Goal: Entertainment & Leisure: Consume media (video, audio)

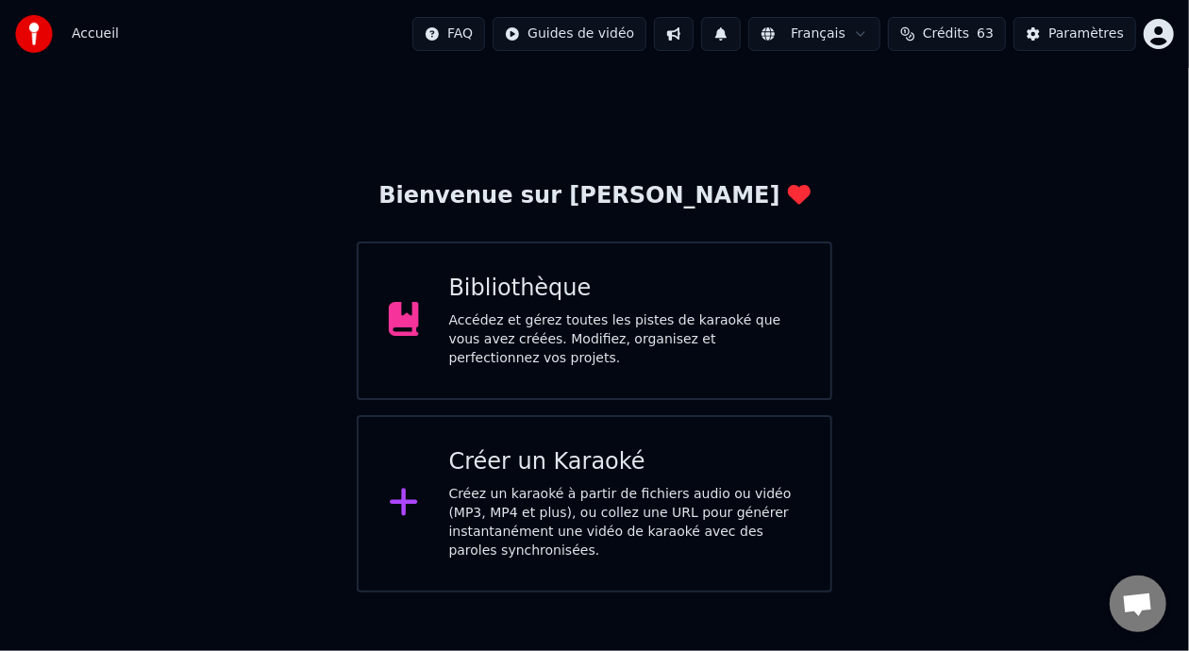
click at [587, 339] on div "Accédez et gérez toutes les pistes de karaoké que vous avez créées. Modifiez, o…" at bounding box center [625, 339] width 352 height 57
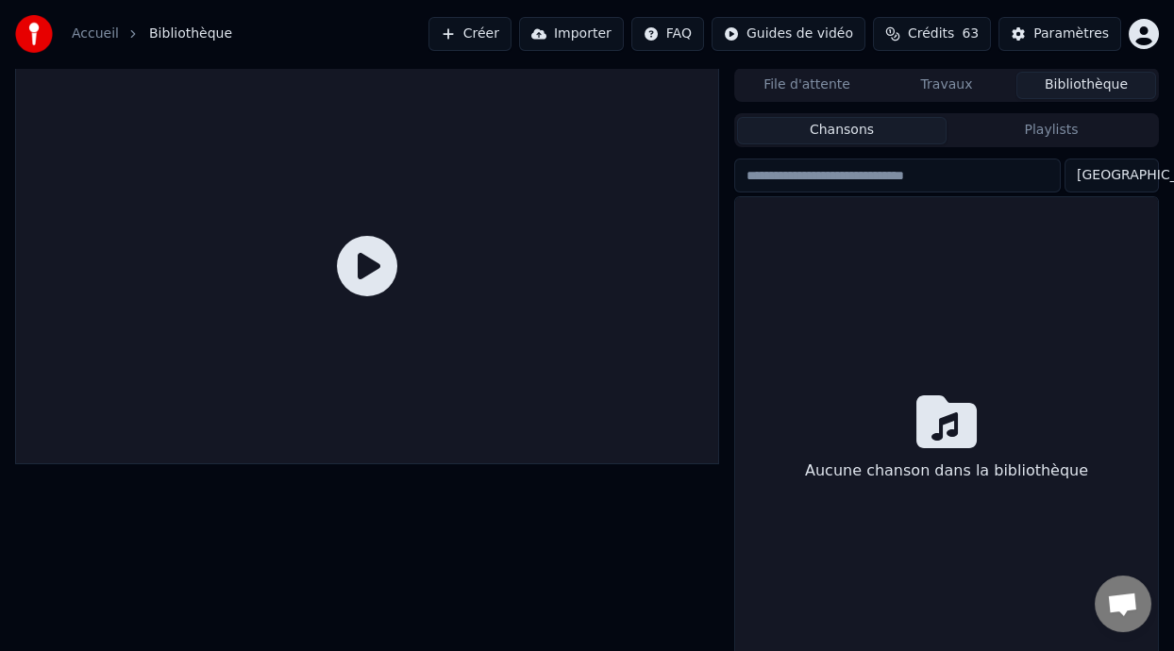
click at [587, 339] on div at bounding box center [367, 266] width 704 height 396
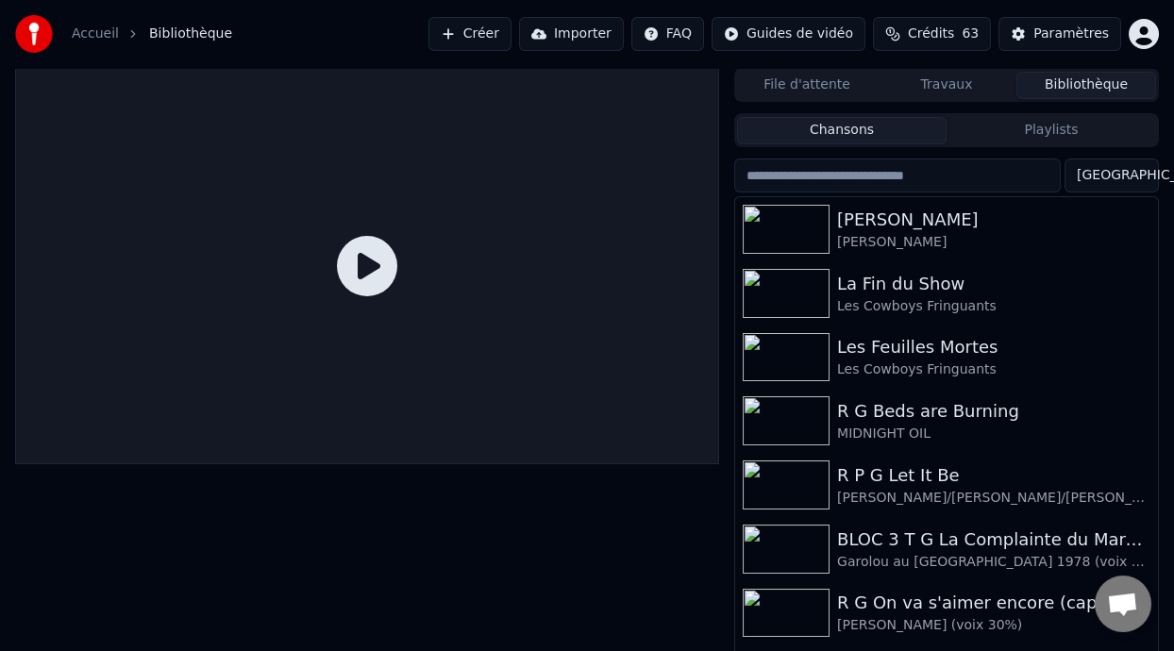
click at [1050, 127] on button "Playlists" at bounding box center [1052, 130] width 210 height 27
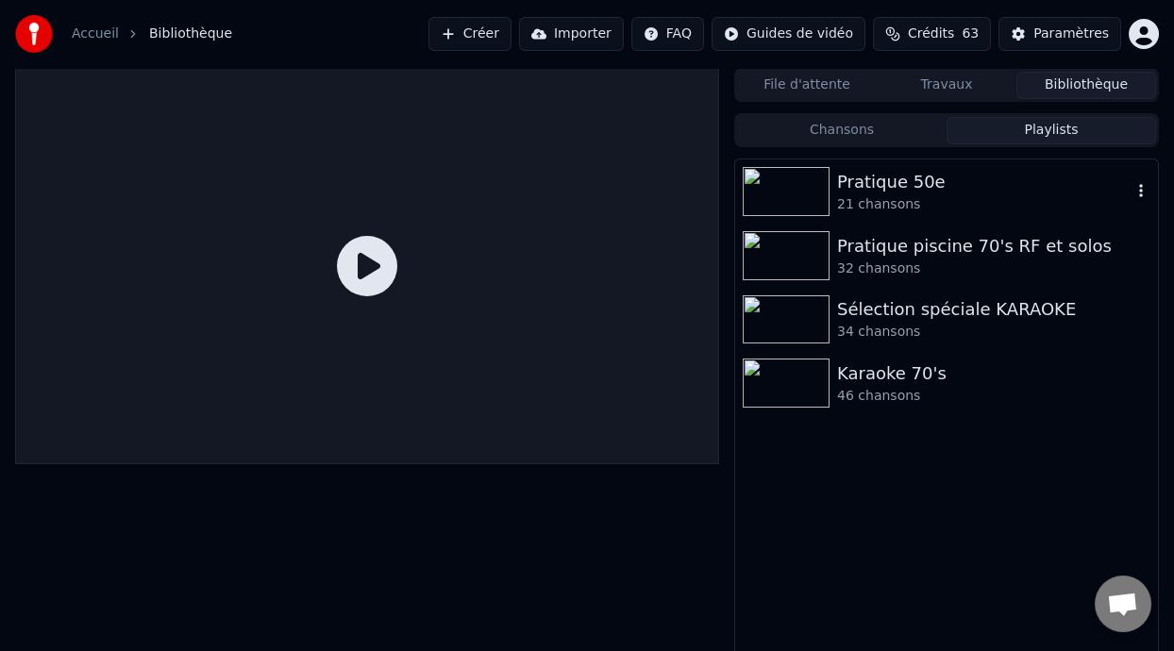
click at [957, 193] on div "Pratique 50e" at bounding box center [984, 182] width 294 height 26
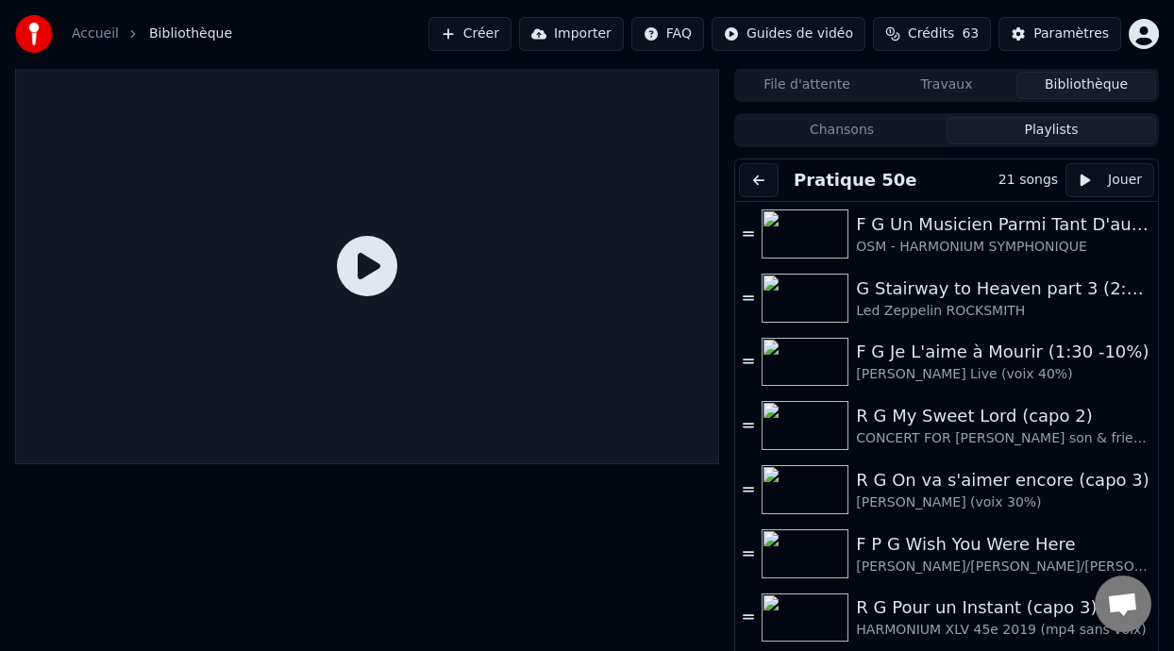
click at [761, 178] on button at bounding box center [759, 180] width 40 height 34
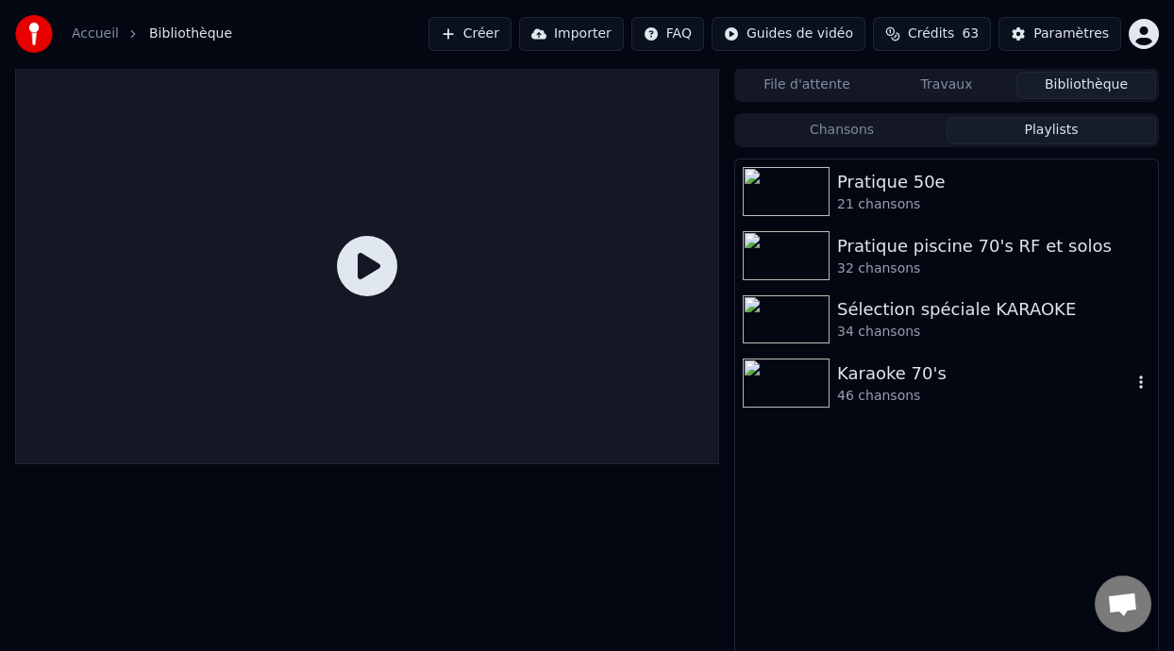
click at [885, 385] on div "Karaoke 70's" at bounding box center [984, 374] width 294 height 26
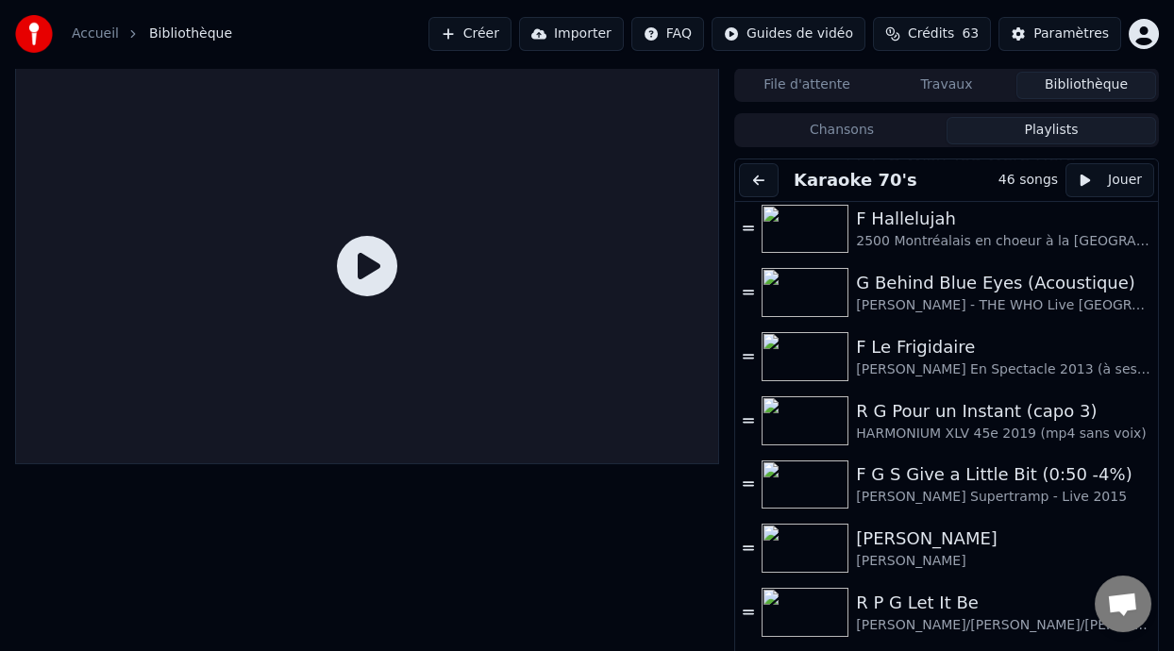
scroll to position [816, 0]
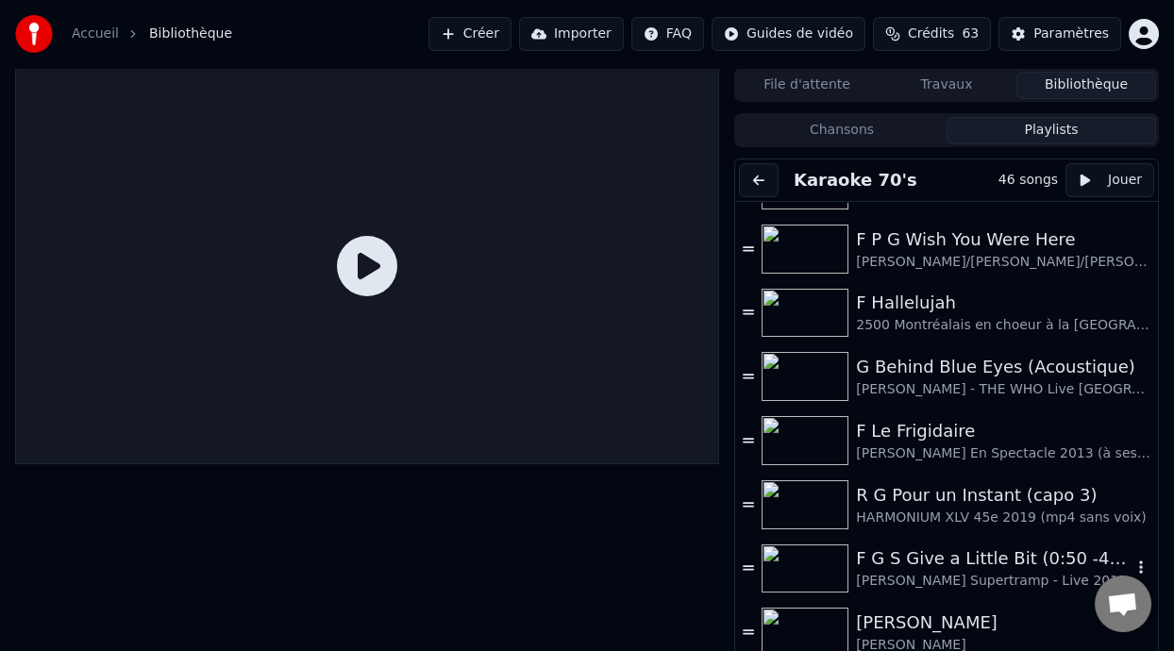
click at [976, 561] on div "F G S Give a Little Bit (0:50 -4%)" at bounding box center [994, 559] width 276 height 26
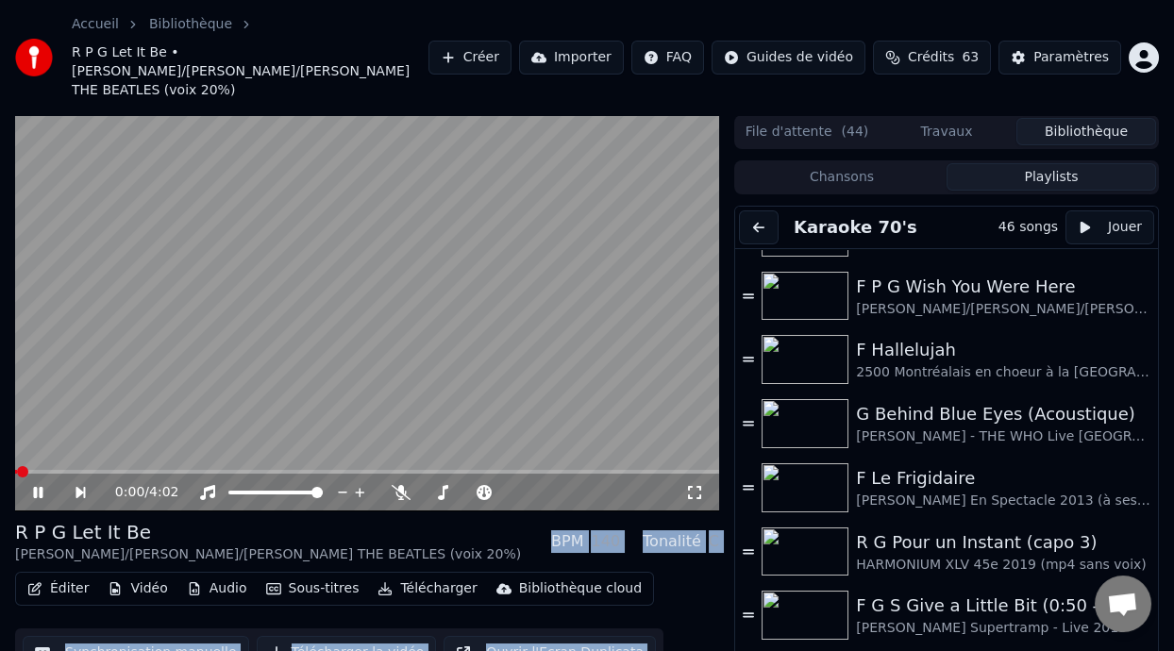
click at [972, 593] on div "F G S Give a Little Bit (0:50 -4%)" at bounding box center [994, 606] width 276 height 26
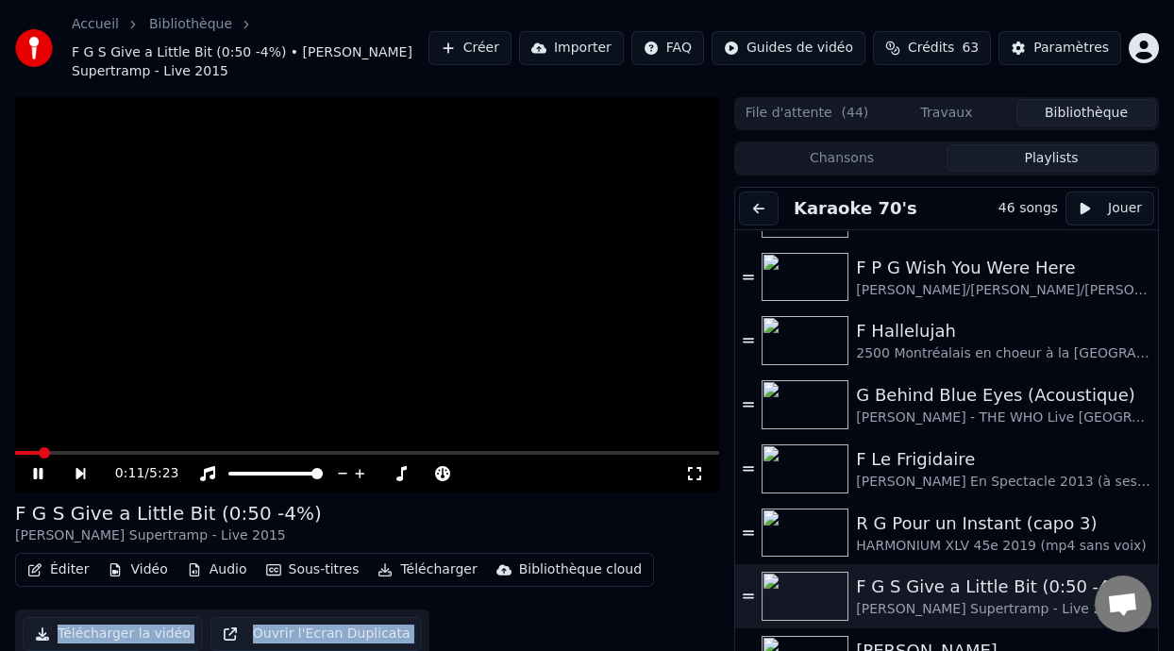
click at [101, 447] on video at bounding box center [367, 294] width 704 height 396
click at [106, 453] on span at bounding box center [367, 453] width 704 height 4
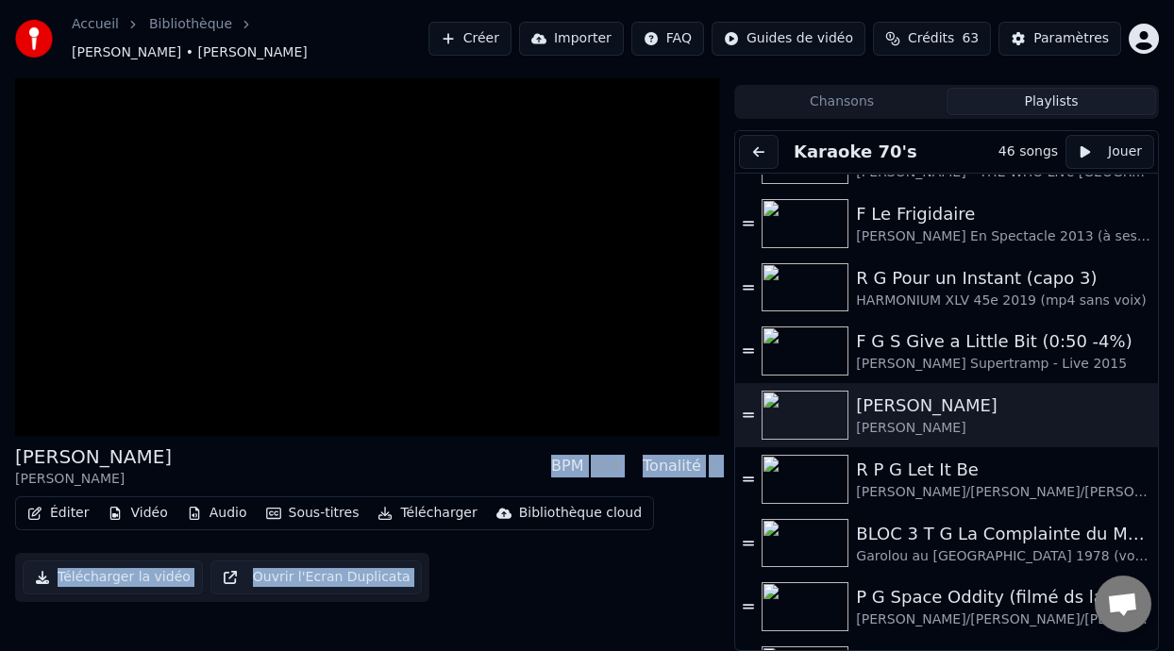
scroll to position [37, 0]
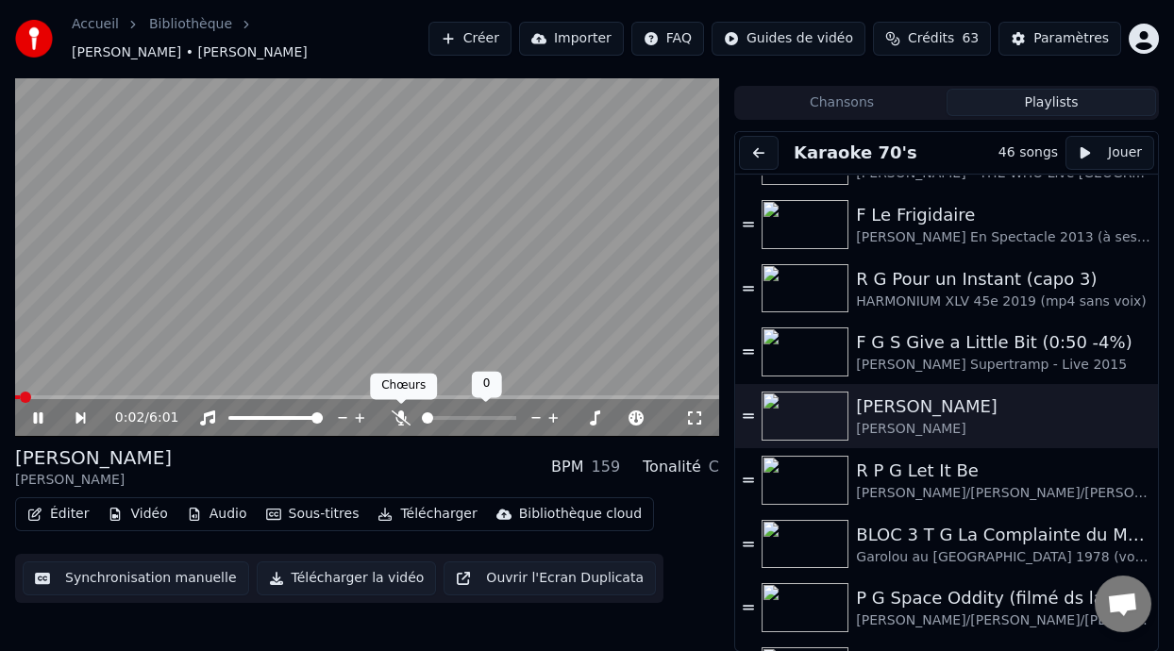
click at [399, 414] on icon at bounding box center [401, 418] width 19 height 15
click at [692, 416] on icon at bounding box center [694, 418] width 19 height 15
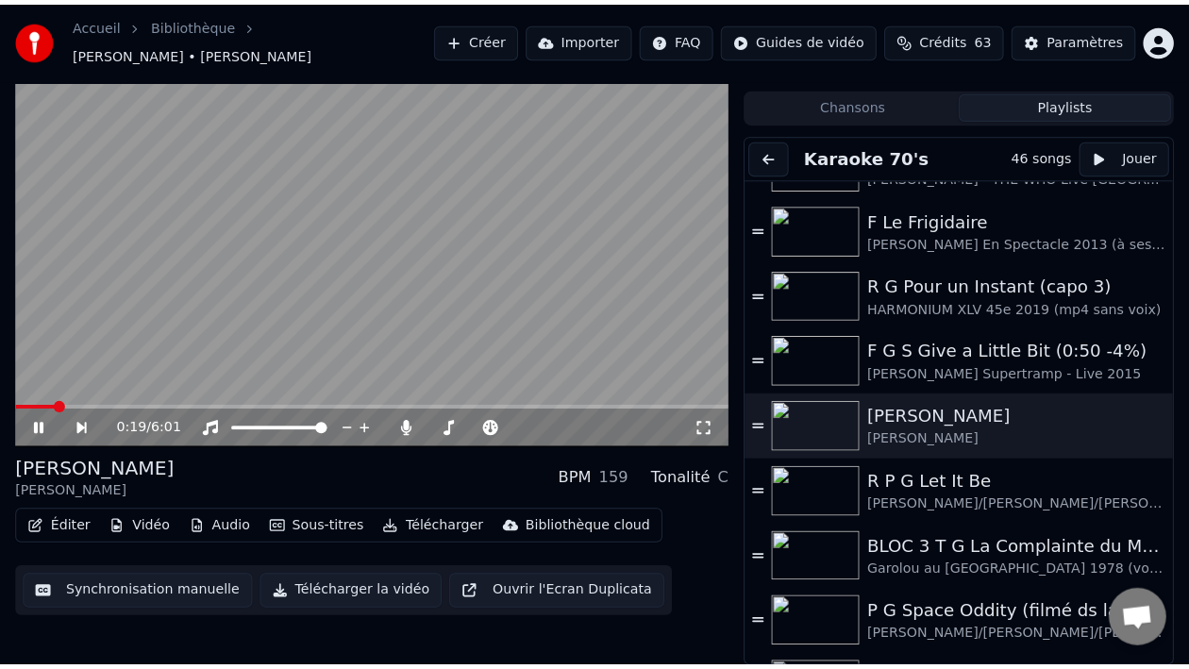
scroll to position [34, 0]
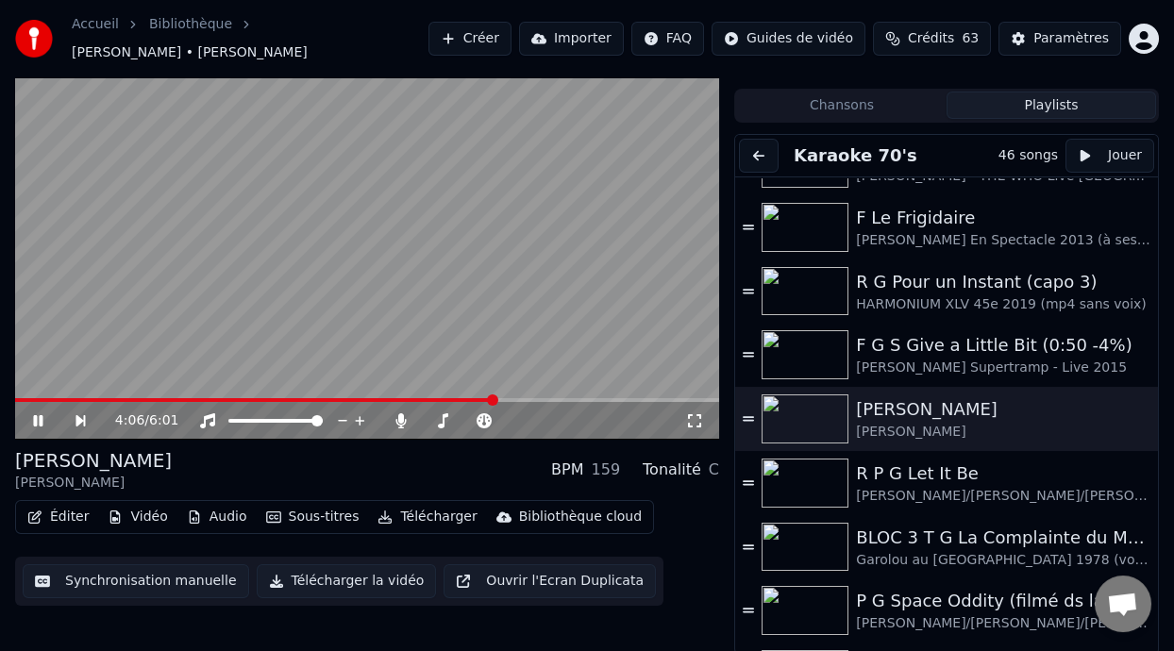
click at [694, 418] on icon at bounding box center [694, 420] width 19 height 15
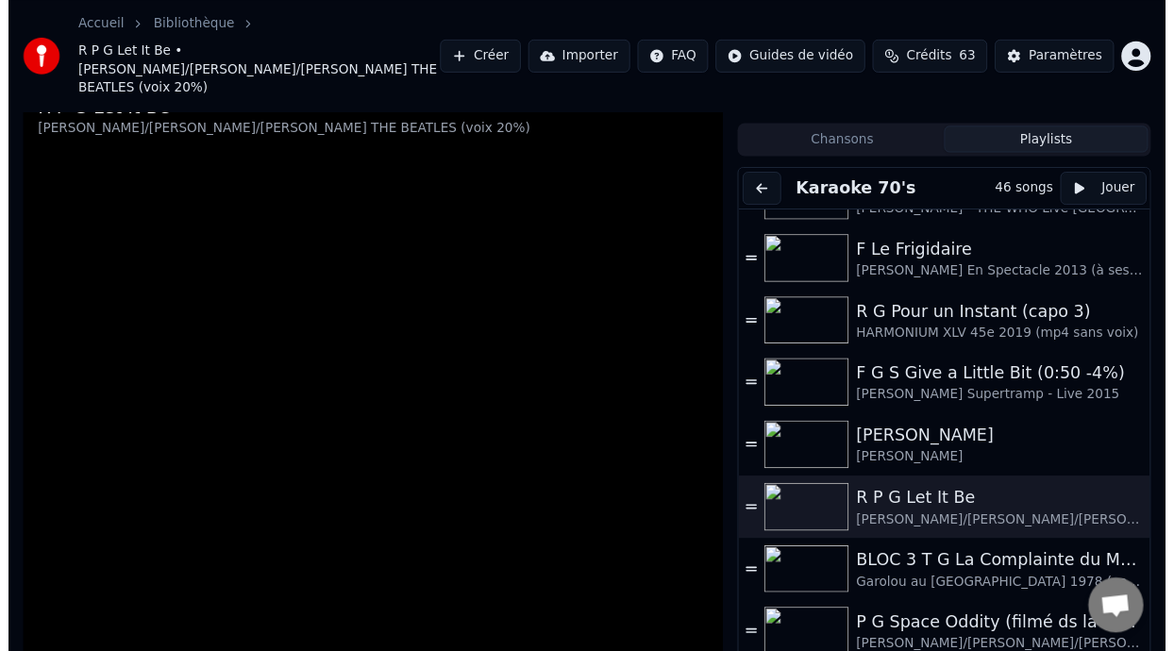
scroll to position [52, 0]
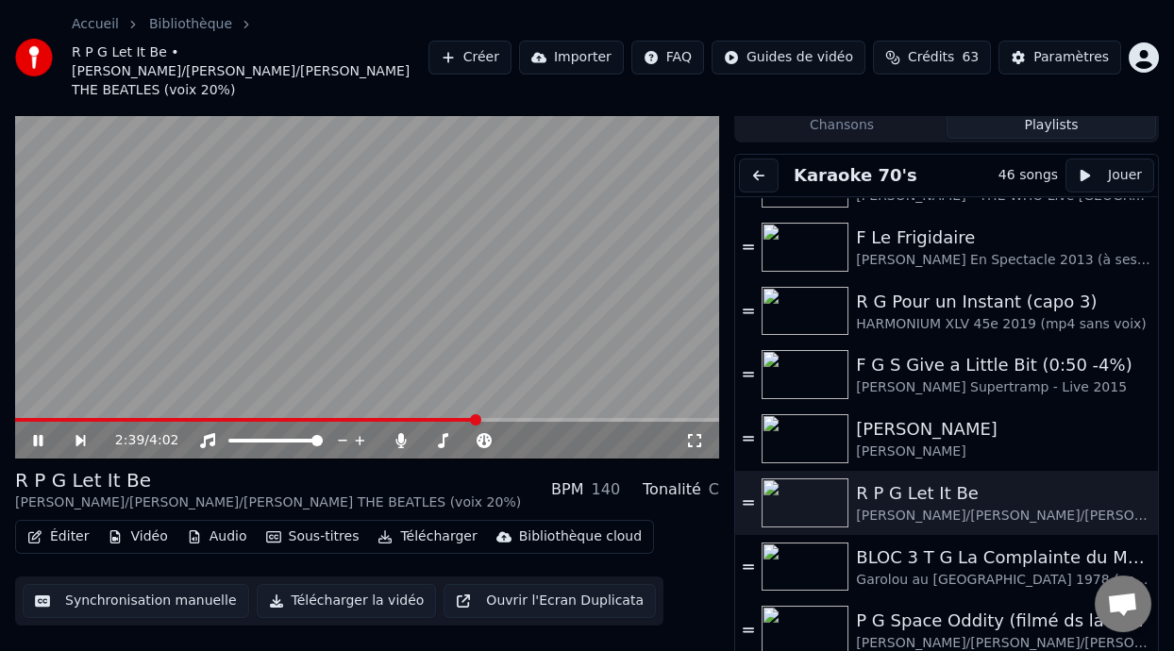
click at [686, 422] on div "2:39 / 4:02" at bounding box center [367, 441] width 704 height 38
click at [688, 418] on span at bounding box center [367, 420] width 704 height 4
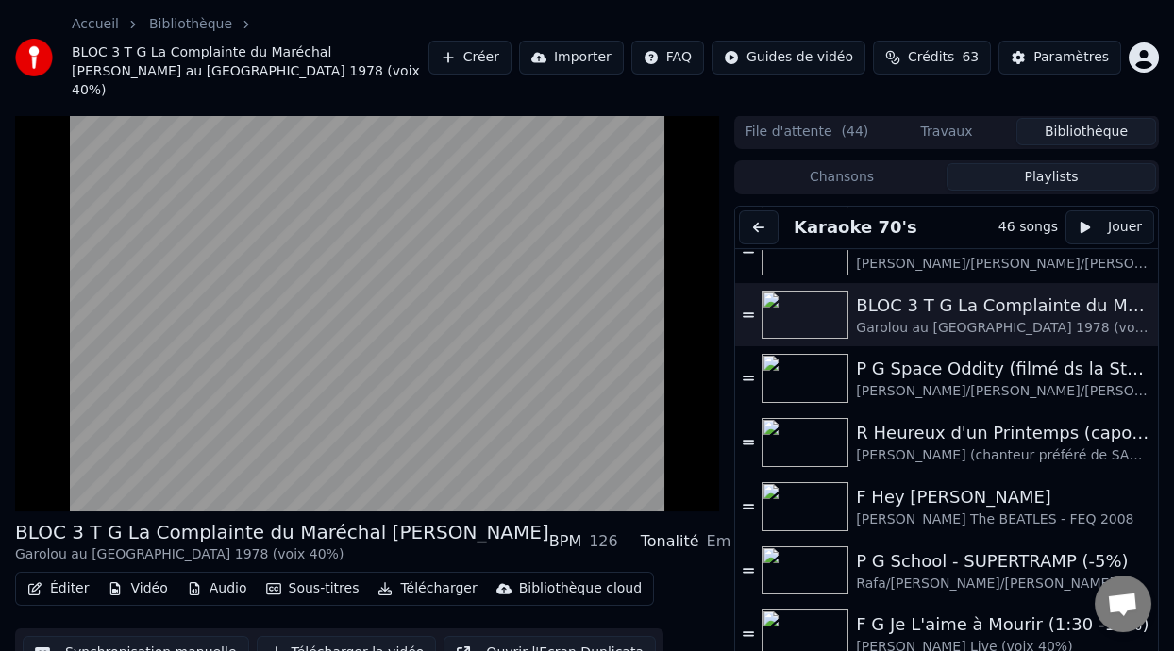
scroll to position [1291, 0]
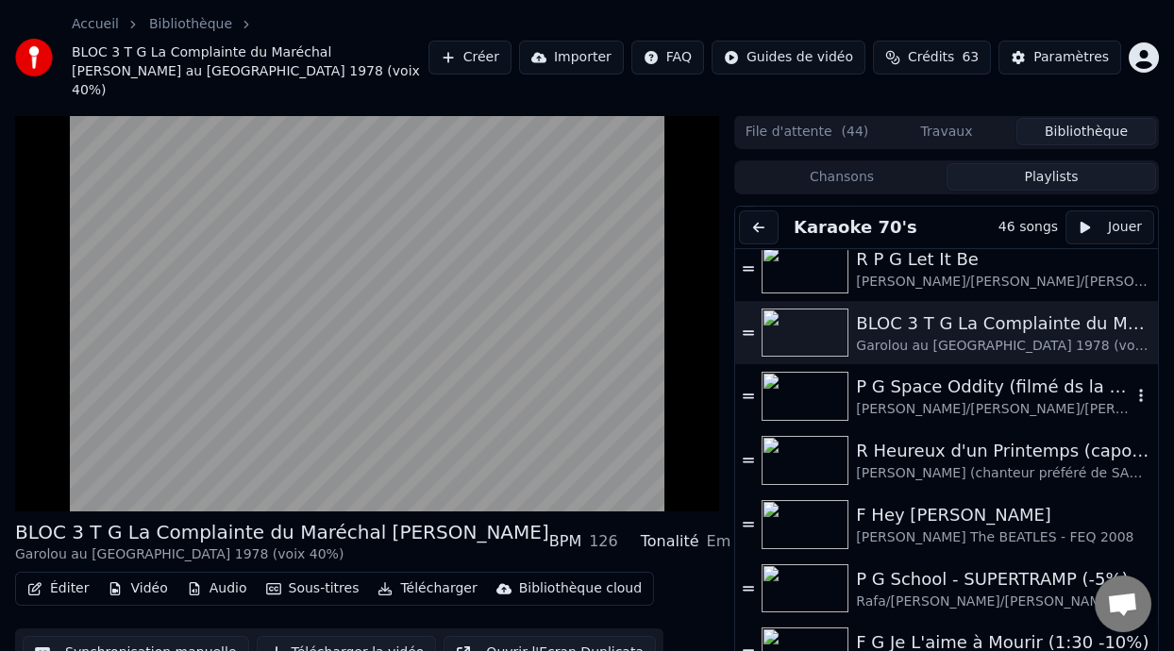
click at [970, 374] on div "P G Space Oddity (filmé ds la Station Spatiale Internationale)" at bounding box center [994, 387] width 276 height 26
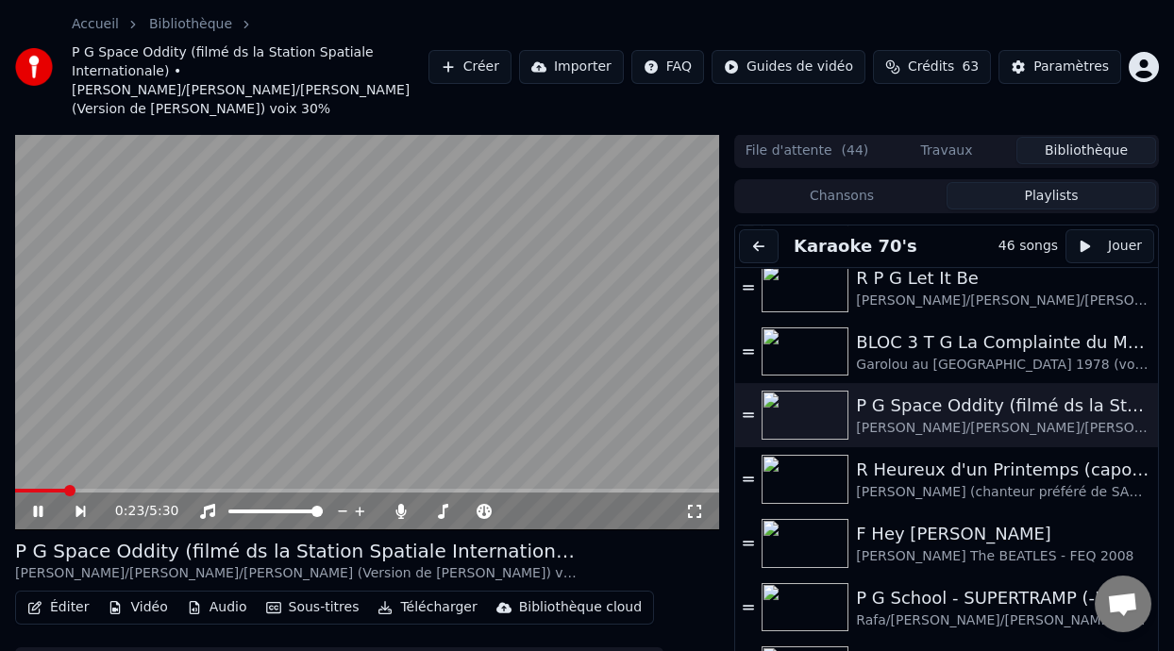
click at [696, 504] on icon at bounding box center [694, 511] width 19 height 15
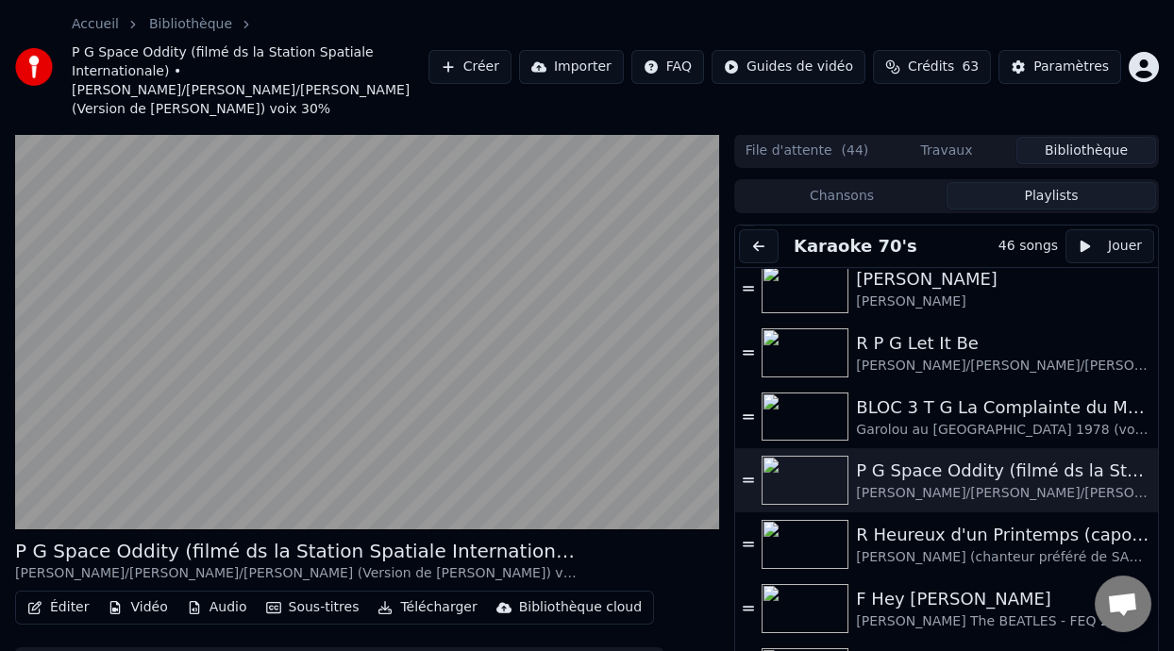
scroll to position [1230, 0]
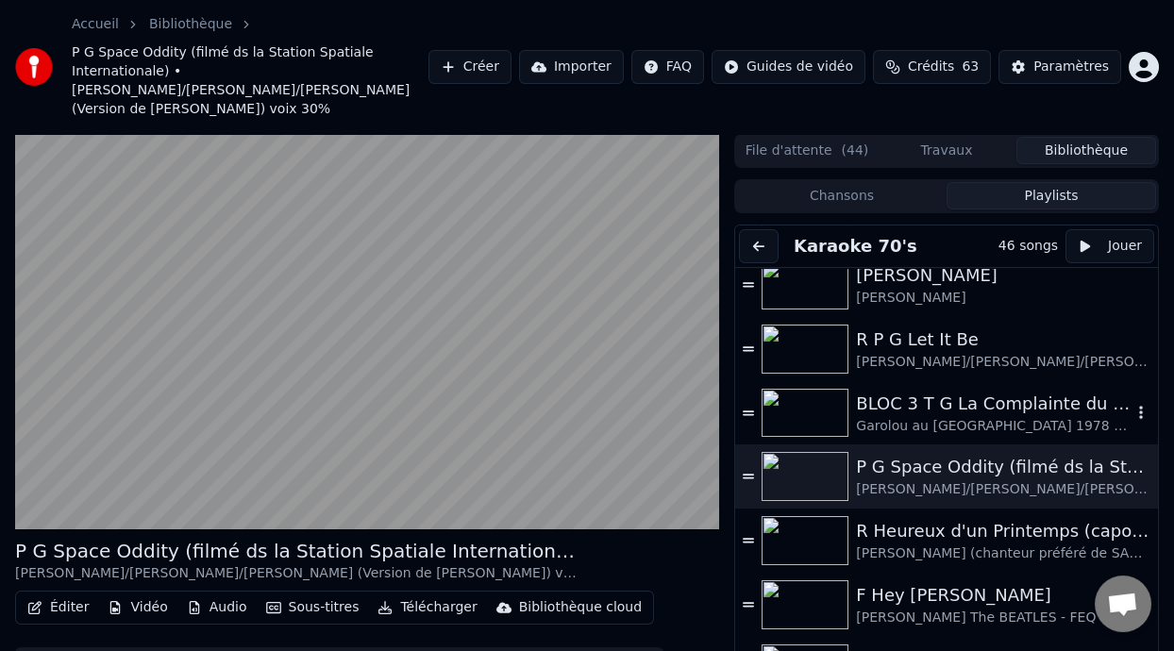
click at [949, 395] on div "BLOC 3 T G La Complainte du Maréchal [PERSON_NAME]" at bounding box center [994, 404] width 276 height 26
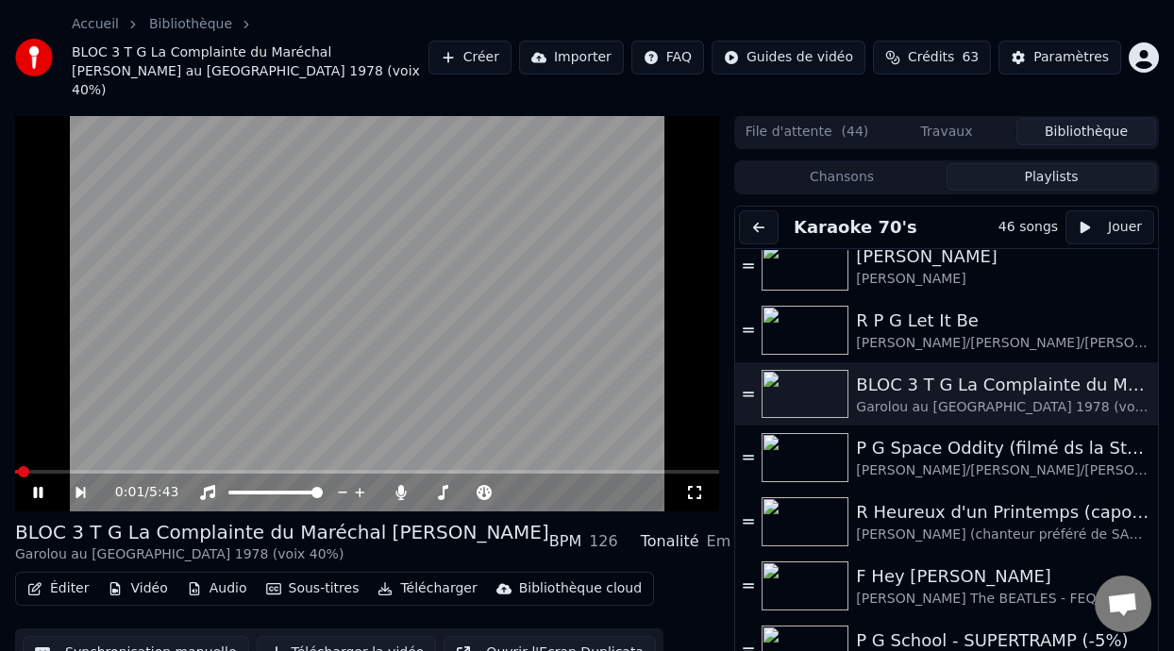
click at [34, 487] on icon at bounding box center [37, 492] width 9 height 11
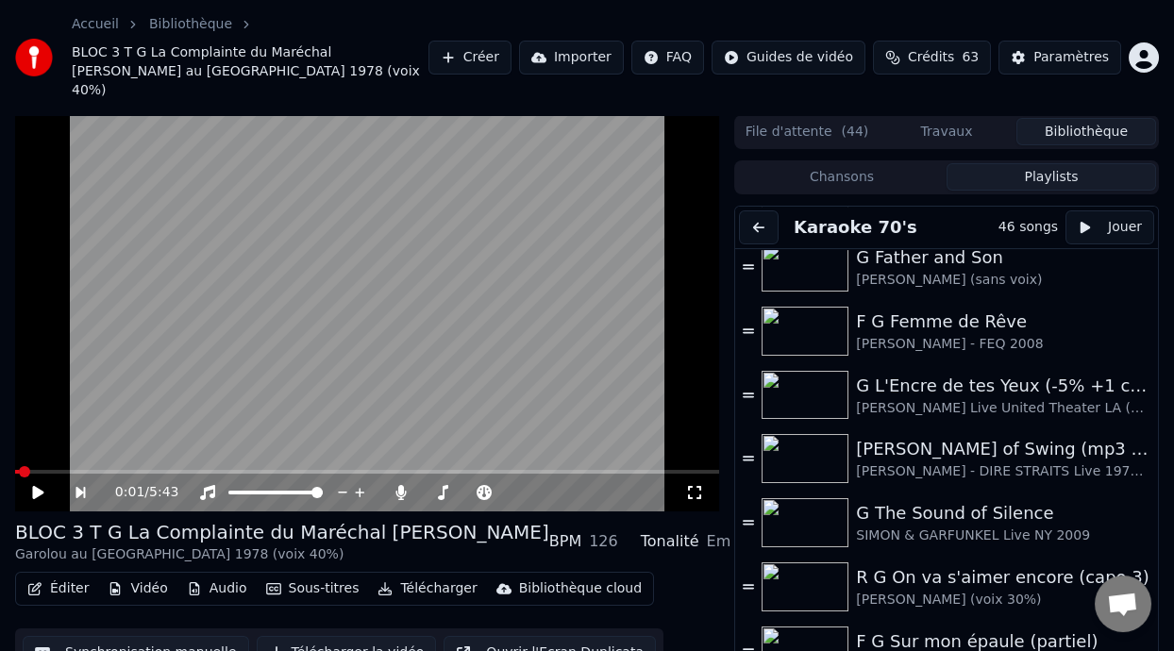
scroll to position [1737, 0]
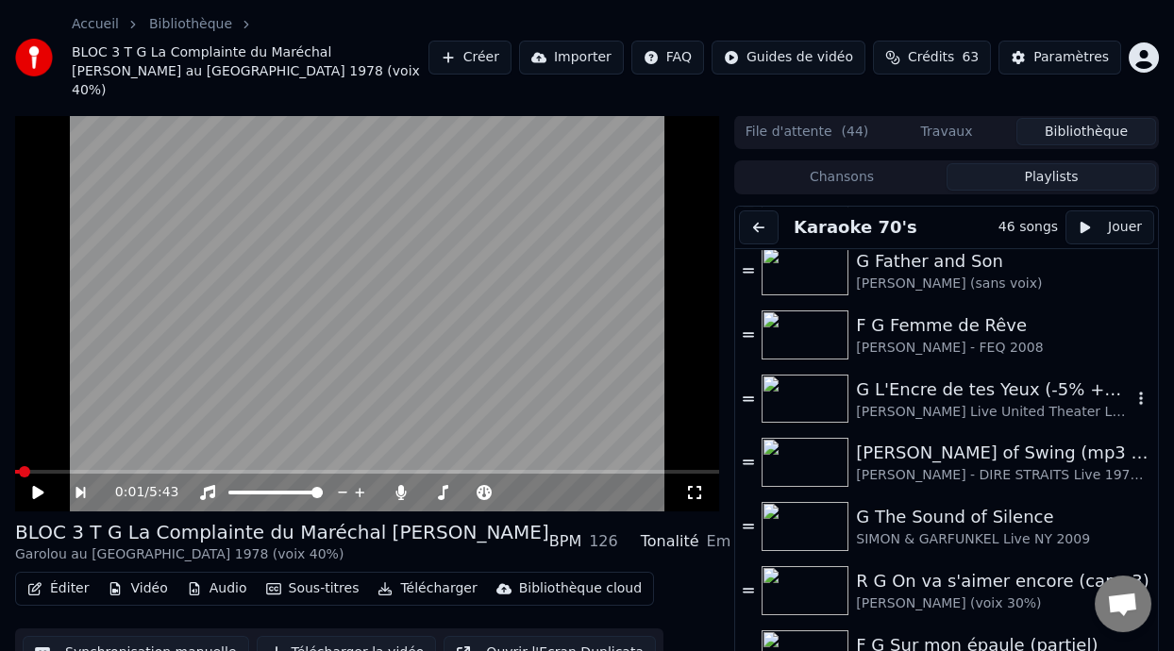
click at [962, 377] on div "G L'Encre de tes Yeux (-5% +1 capo 3)" at bounding box center [994, 390] width 276 height 26
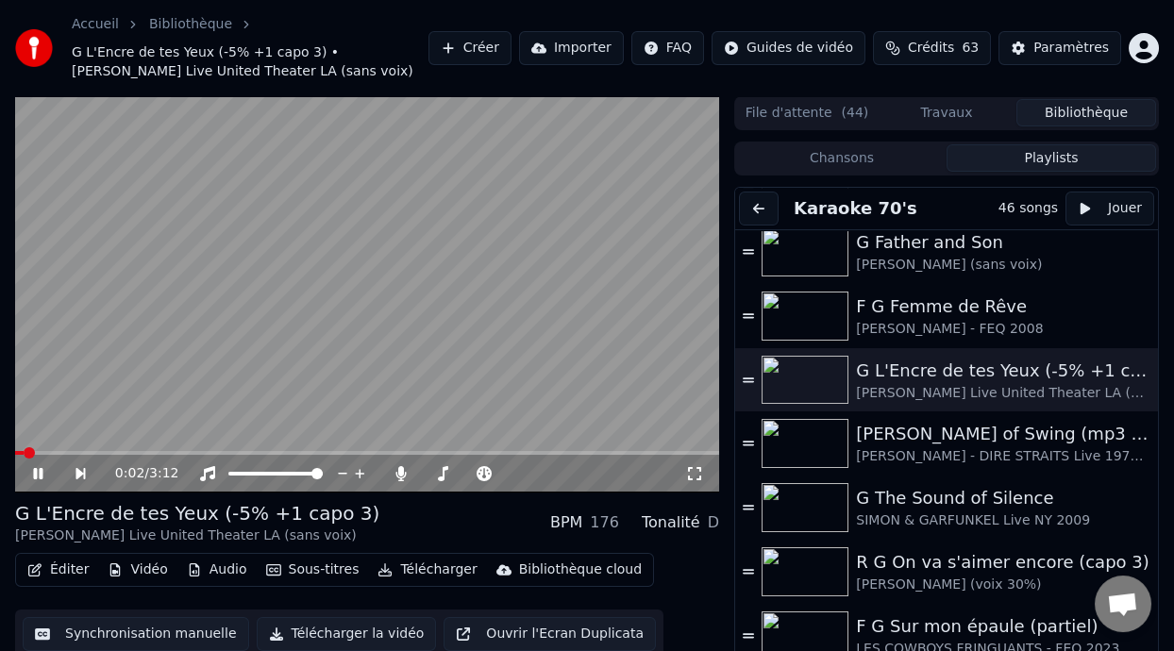
click at [693, 471] on icon at bounding box center [694, 473] width 19 height 15
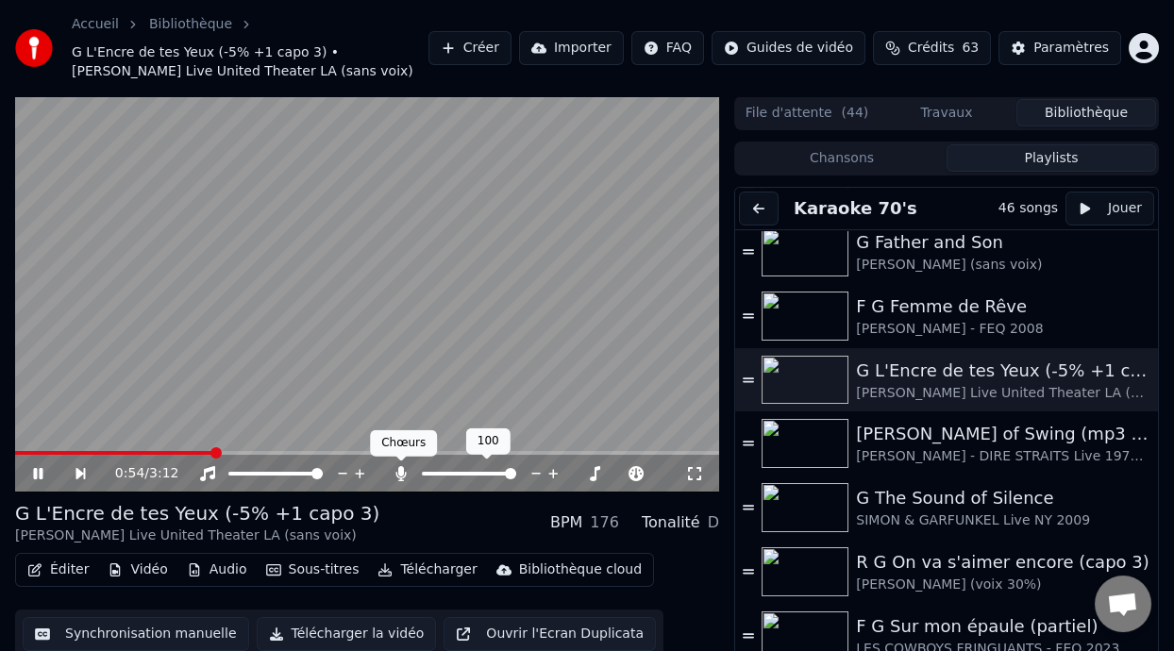
click at [400, 469] on icon at bounding box center [400, 473] width 10 height 15
click at [400, 469] on icon at bounding box center [401, 473] width 19 height 15
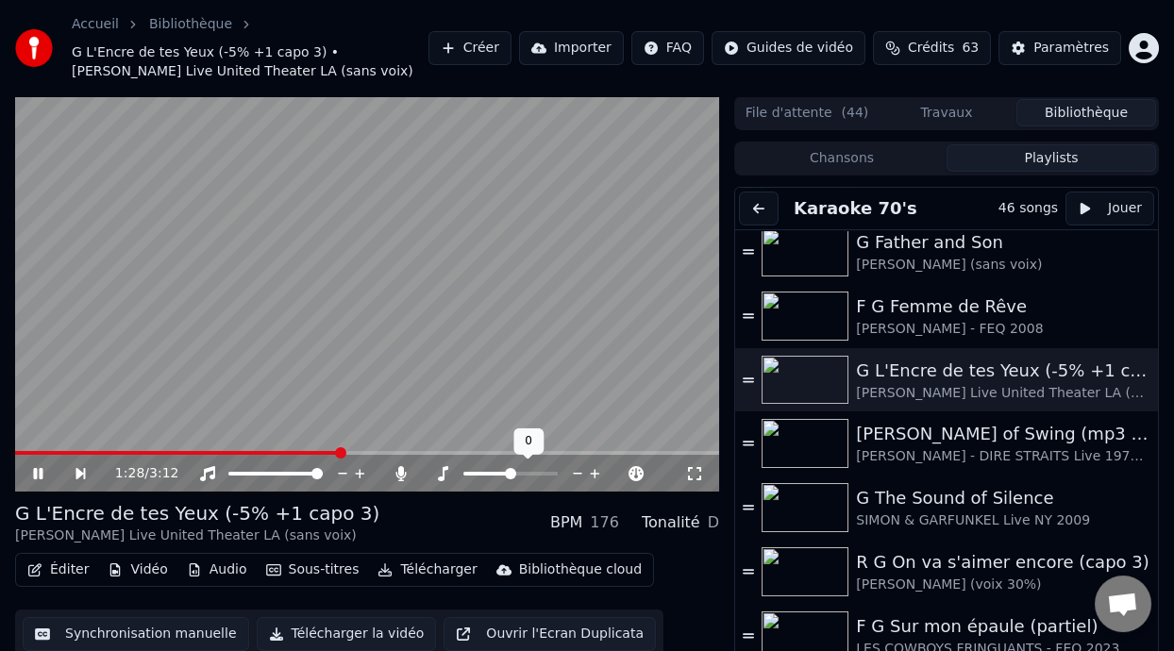
click at [515, 473] on span at bounding box center [510, 473] width 11 height 11
click at [516, 474] on span at bounding box center [517, 473] width 11 height 11
click at [398, 472] on icon at bounding box center [400, 473] width 10 height 15
click at [398, 472] on icon at bounding box center [401, 473] width 19 height 15
click at [445, 472] on span at bounding box center [469, 474] width 94 height 4
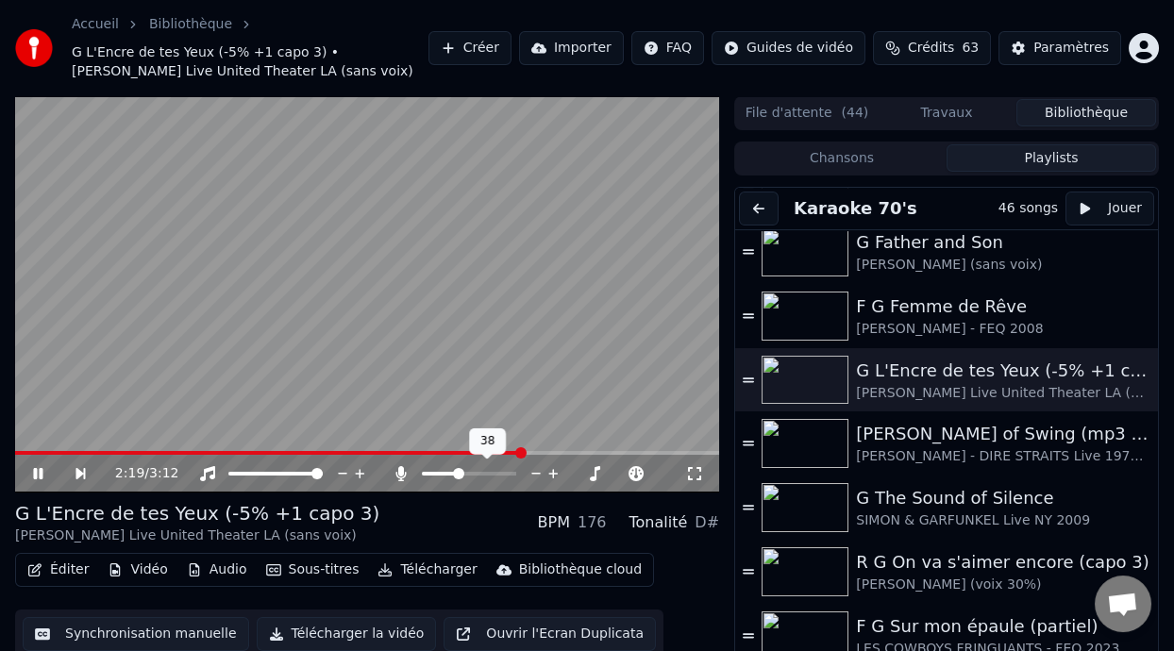
click at [457, 472] on span at bounding box center [469, 474] width 94 height 4
click at [458, 472] on span at bounding box center [458, 473] width 11 height 11
click at [465, 473] on span at bounding box center [469, 474] width 94 height 4
click at [469, 473] on span at bounding box center [468, 473] width 11 height 11
click at [407, 536] on div "G L'Encre de tes Yeux (-5% +1 capo 3) [PERSON_NAME] Live United Theater LA (san…" at bounding box center [367, 522] width 704 height 45
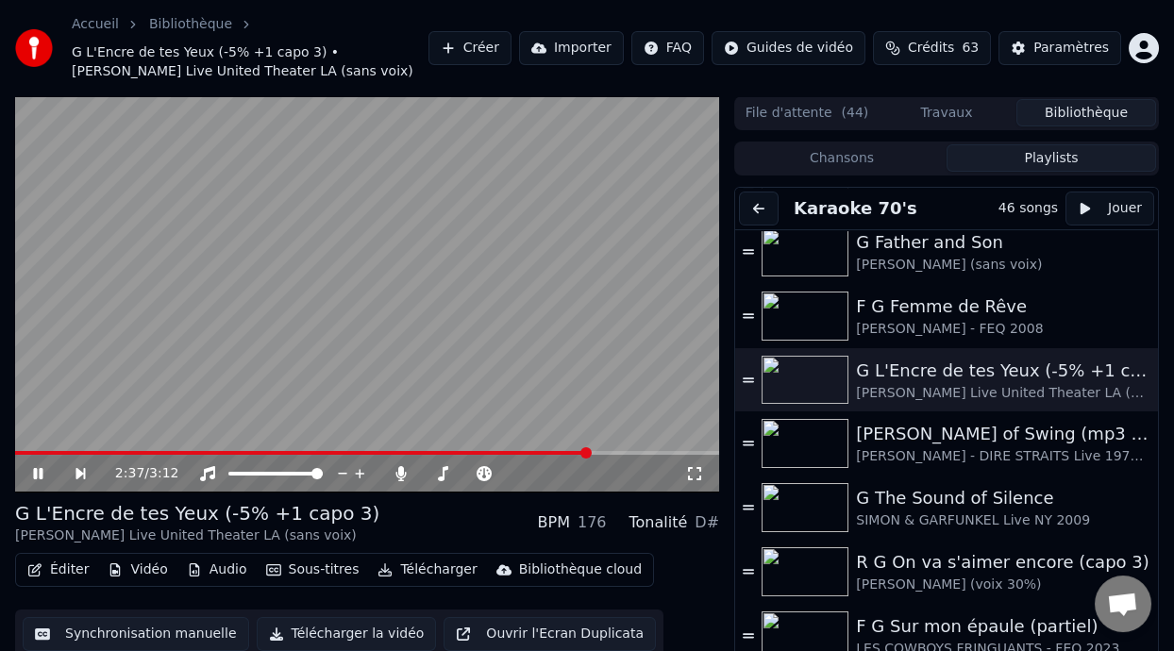
click at [40, 468] on icon at bounding box center [37, 473] width 9 height 11
click at [23, 452] on span at bounding box center [302, 453] width 575 height 4
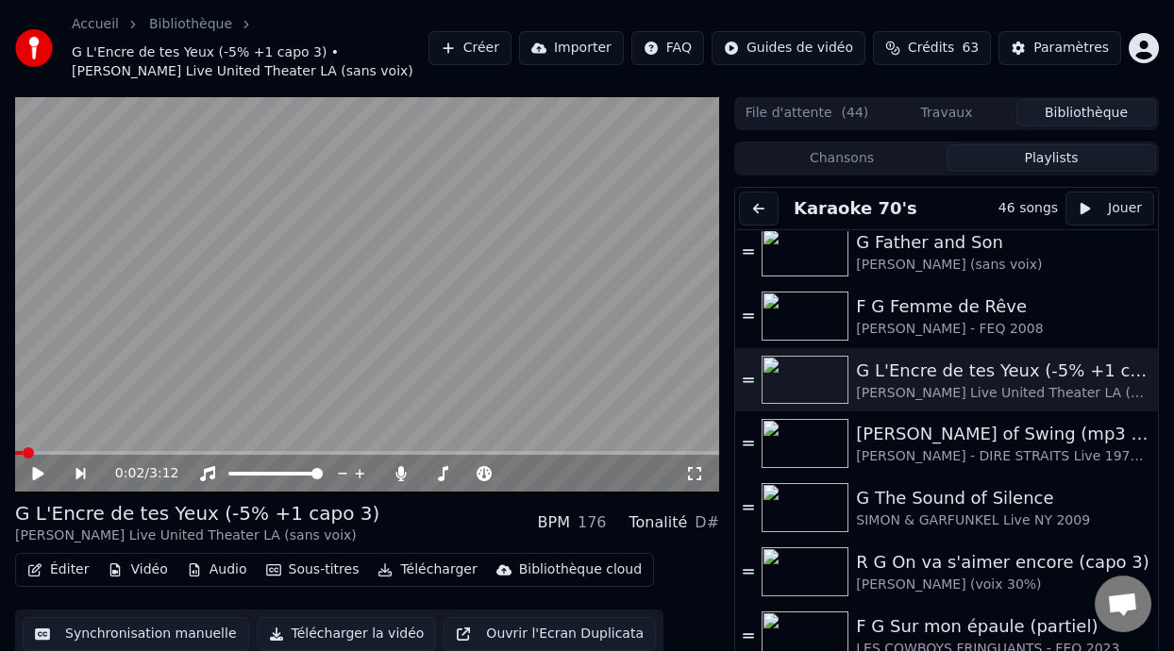
scroll to position [56, 0]
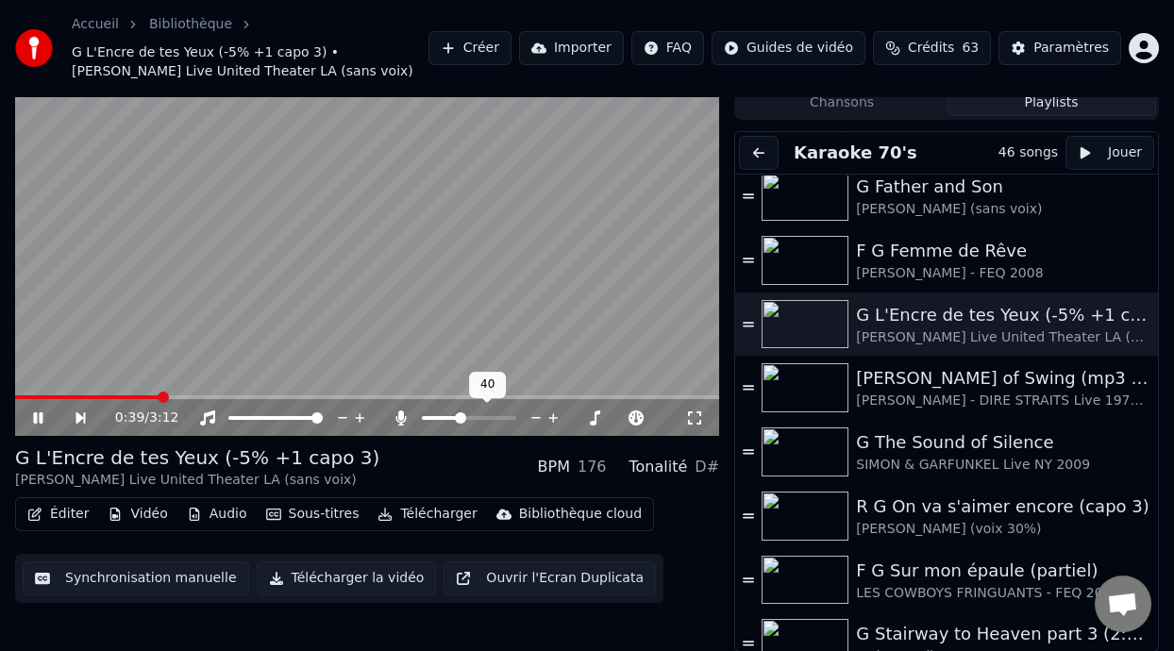
click at [459, 416] on span at bounding box center [441, 418] width 38 height 4
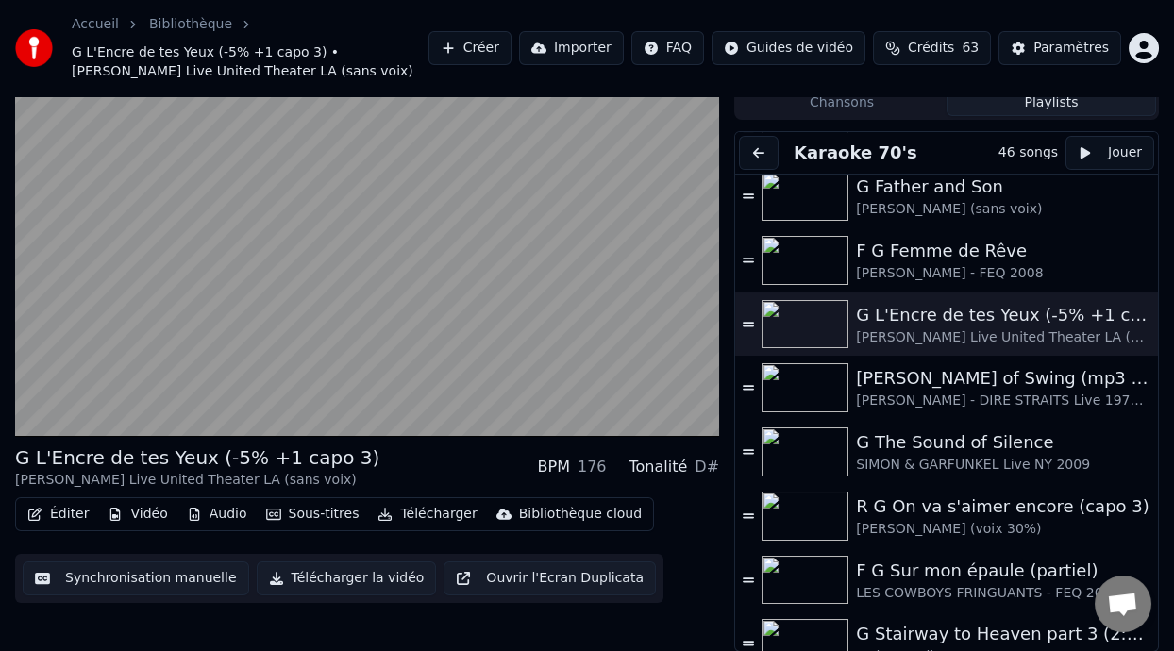
click at [70, 512] on button "Éditer" at bounding box center [58, 514] width 76 height 26
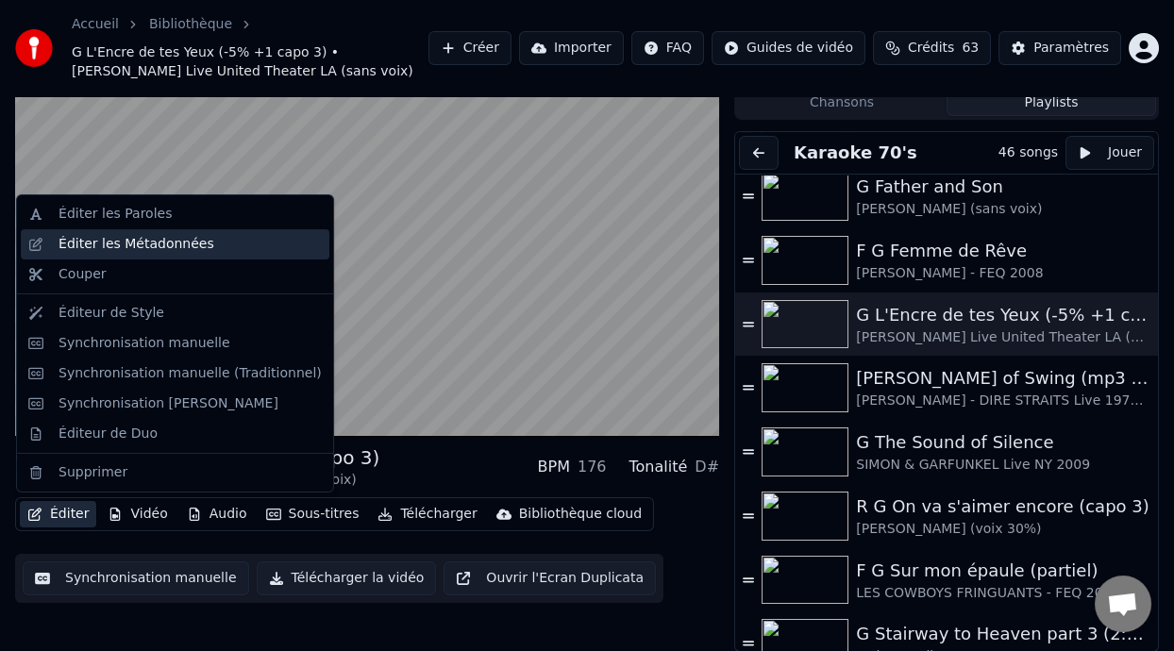
click at [224, 244] on div "Éditer les Métadonnées" at bounding box center [190, 244] width 263 height 19
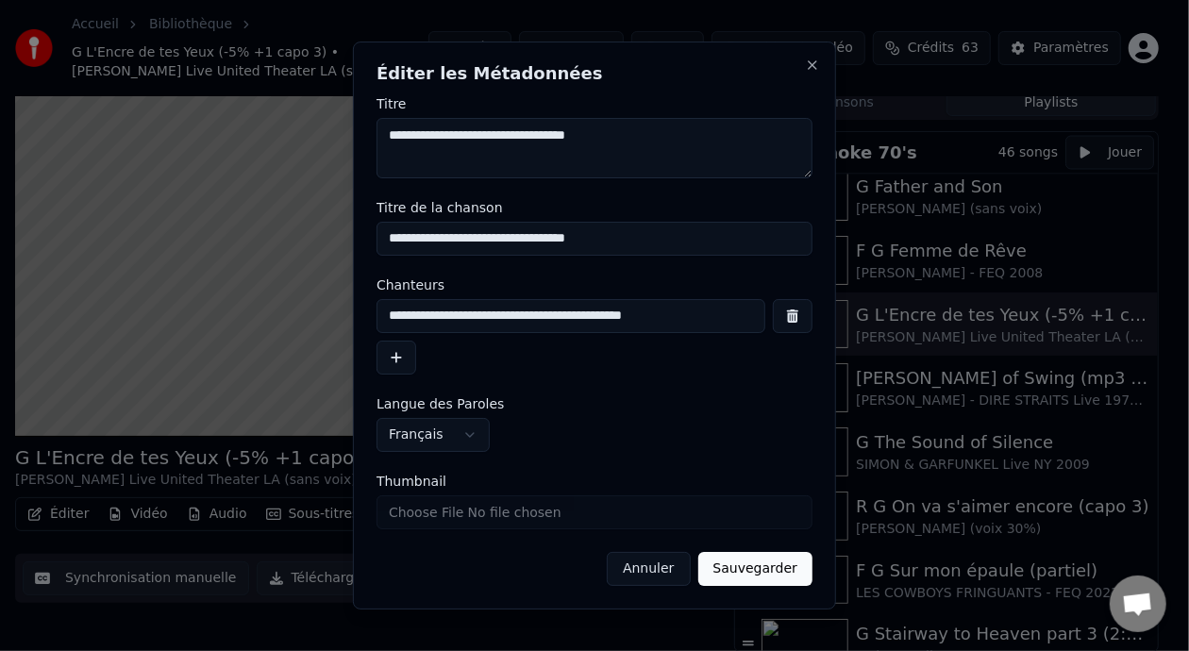
click at [661, 321] on input "**********" at bounding box center [571, 316] width 389 height 34
click at [654, 318] on input "**********" at bounding box center [571, 316] width 389 height 34
type input "**********"
click at [765, 563] on button "Sauvegarder" at bounding box center [755, 569] width 114 height 34
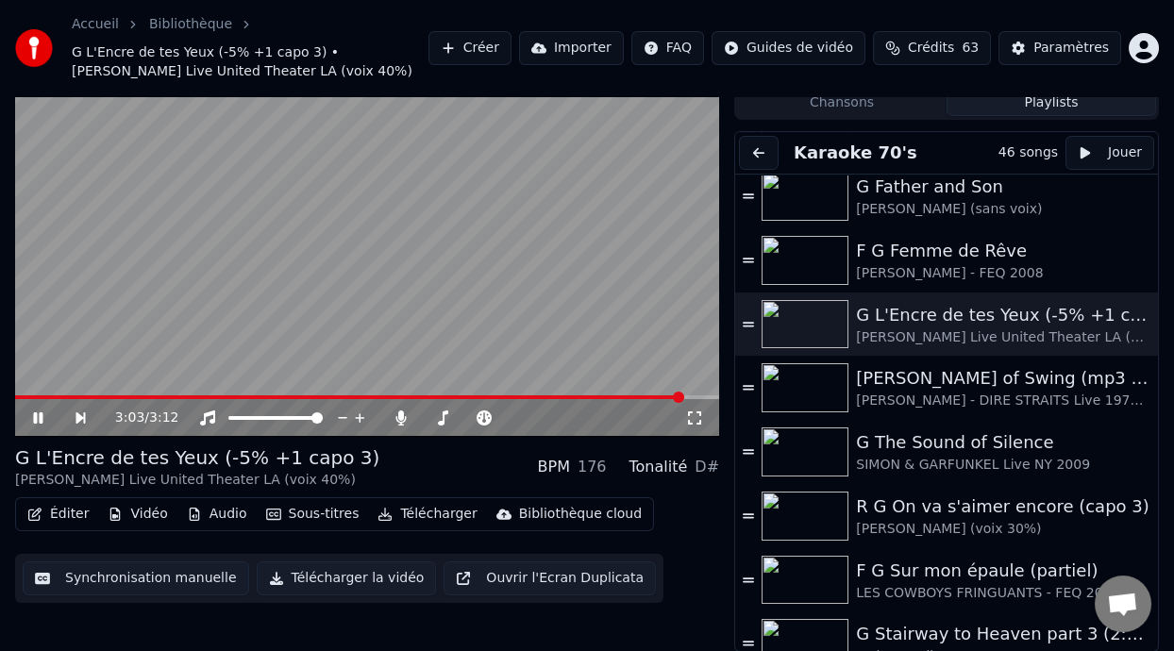
click at [682, 395] on span at bounding box center [367, 397] width 704 height 4
click at [699, 395] on span at bounding box center [367, 397] width 704 height 4
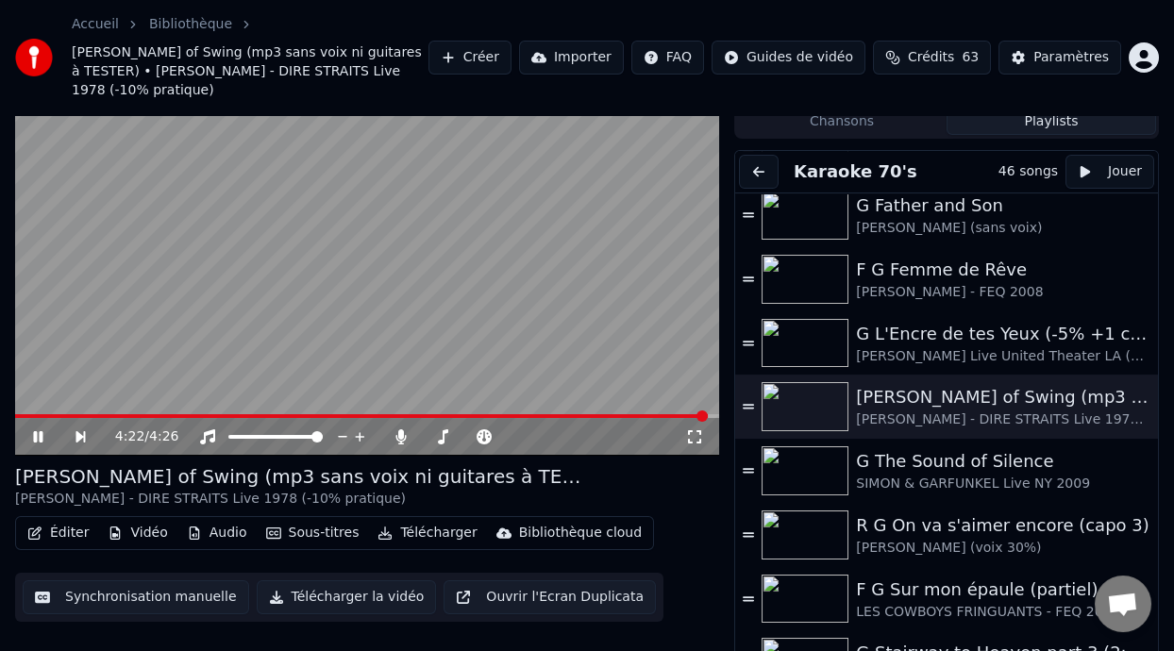
click at [706, 414] on span at bounding box center [367, 416] width 704 height 4
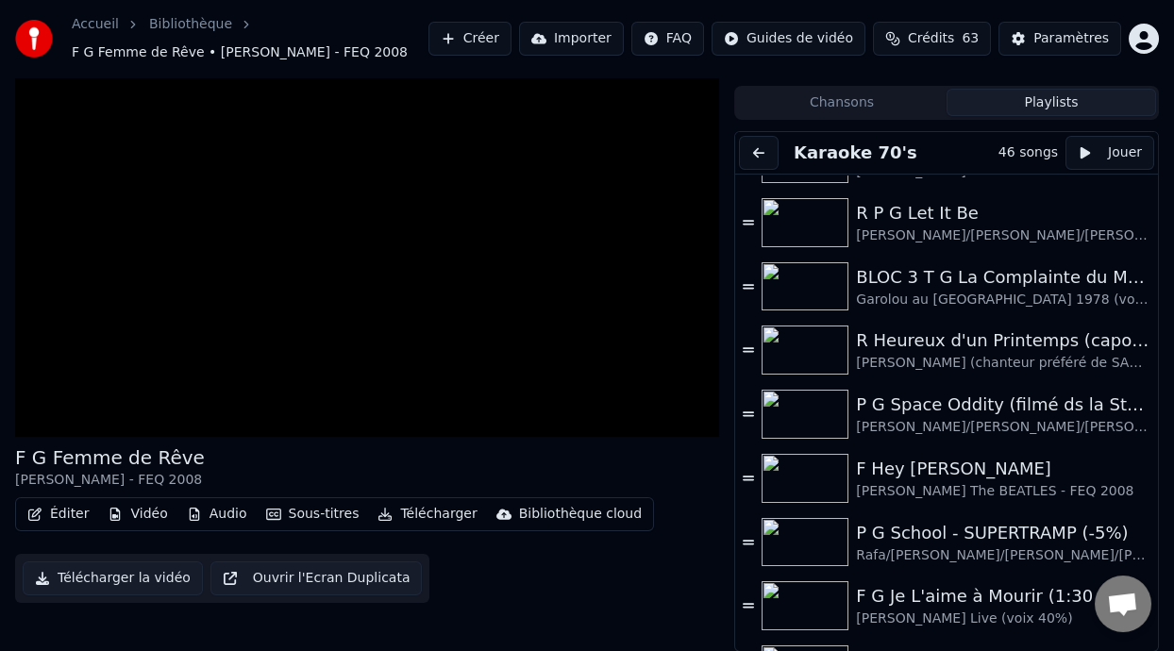
scroll to position [1267, 0]
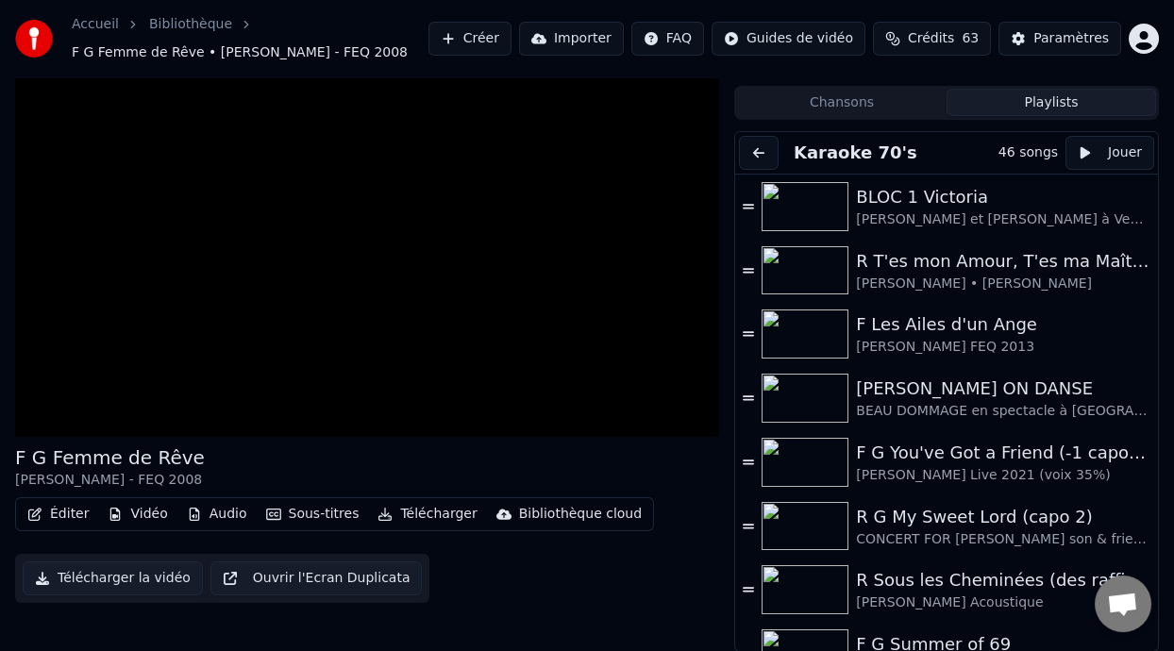
scroll to position [1267, 0]
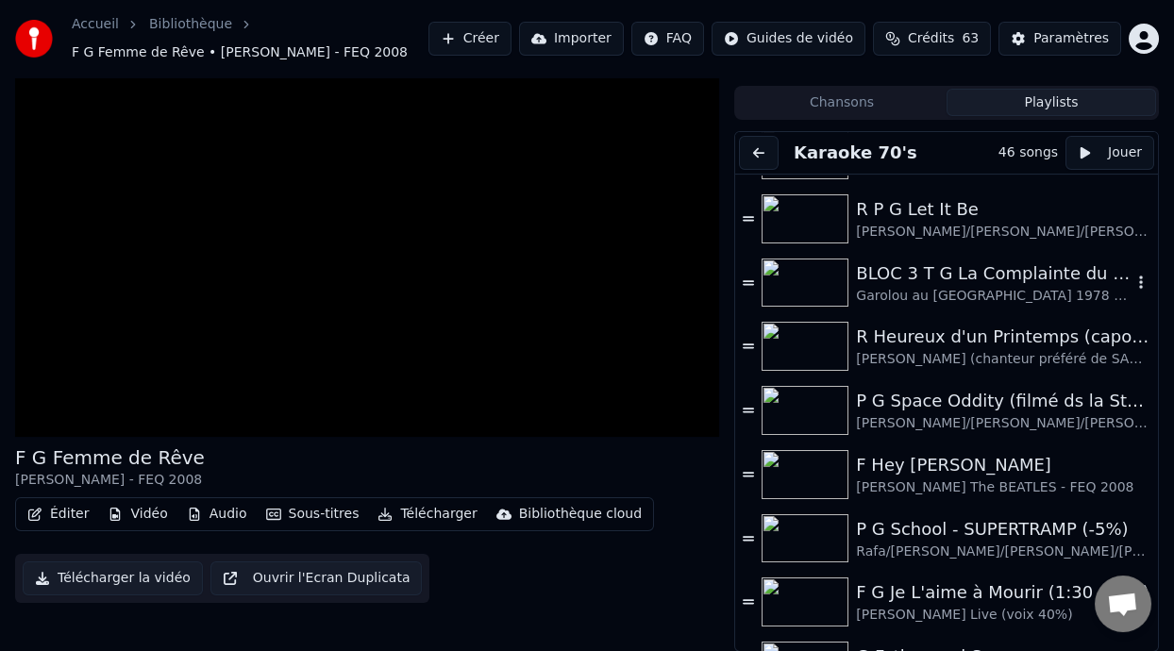
click at [992, 282] on div "BLOC 3 T G La Complainte du Maréchal [PERSON_NAME]" at bounding box center [994, 273] width 276 height 26
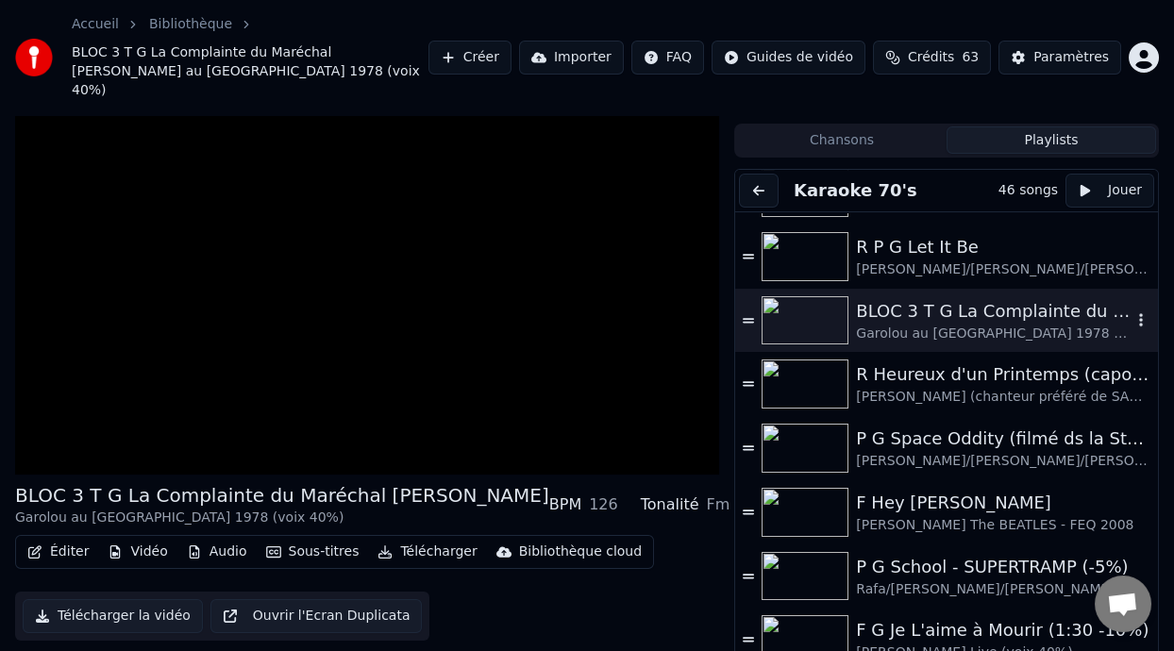
scroll to position [56, 0]
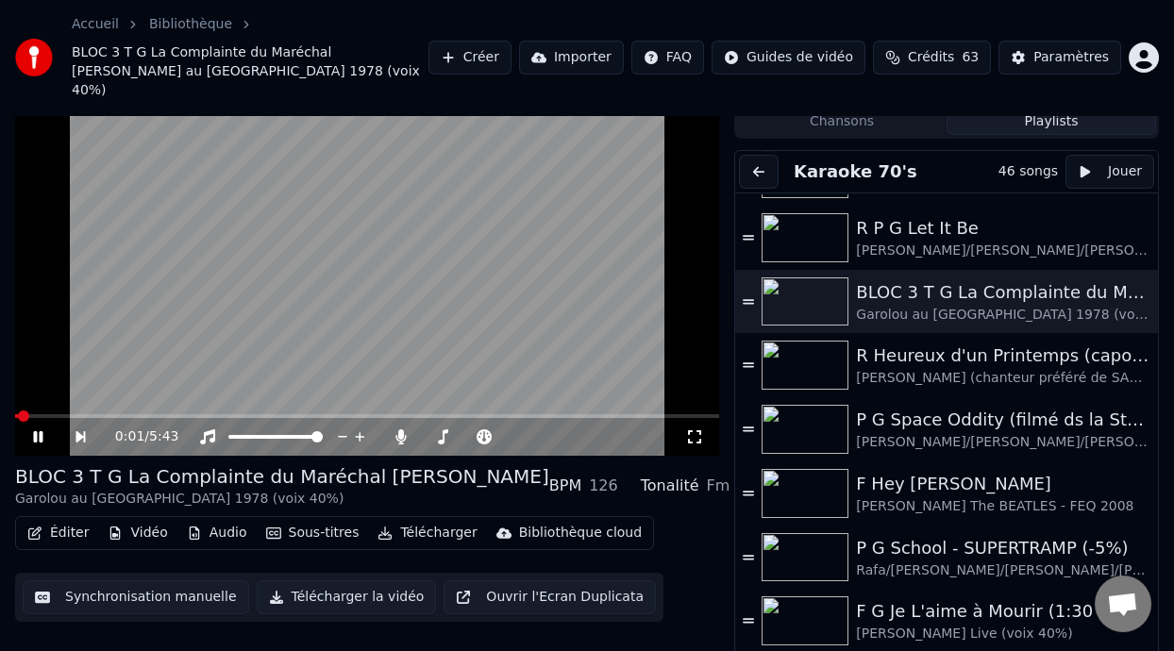
click at [56, 414] on span at bounding box center [367, 416] width 704 height 4
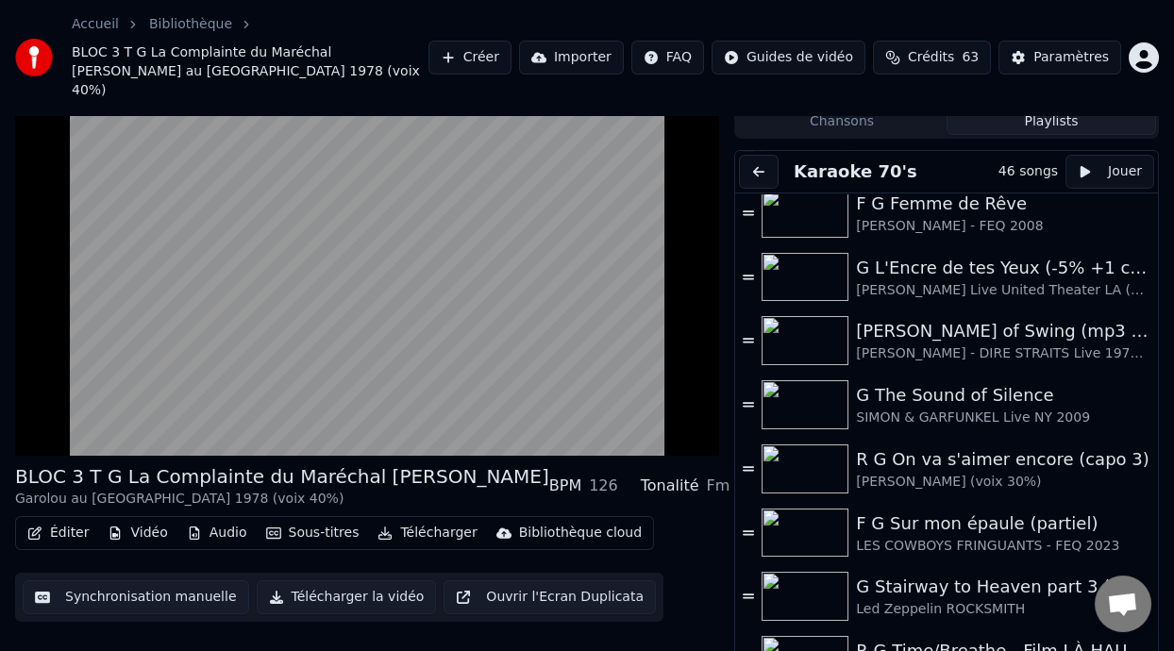
scroll to position [1846, 0]
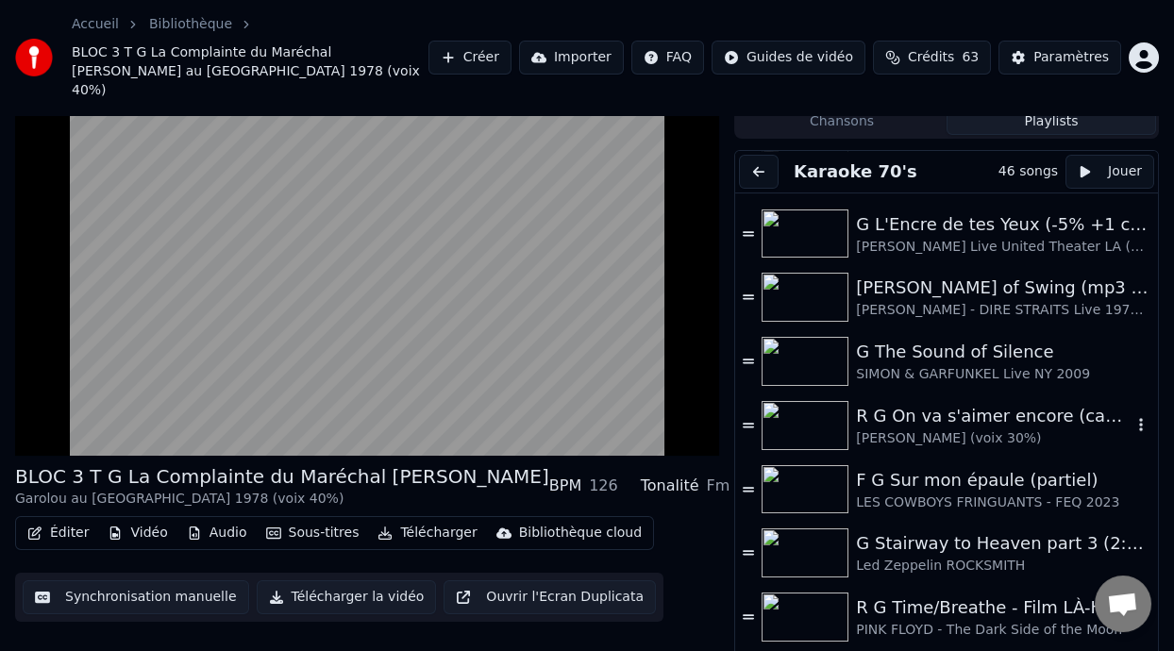
click at [964, 429] on div "[PERSON_NAME] (voix 30%)" at bounding box center [994, 438] width 276 height 19
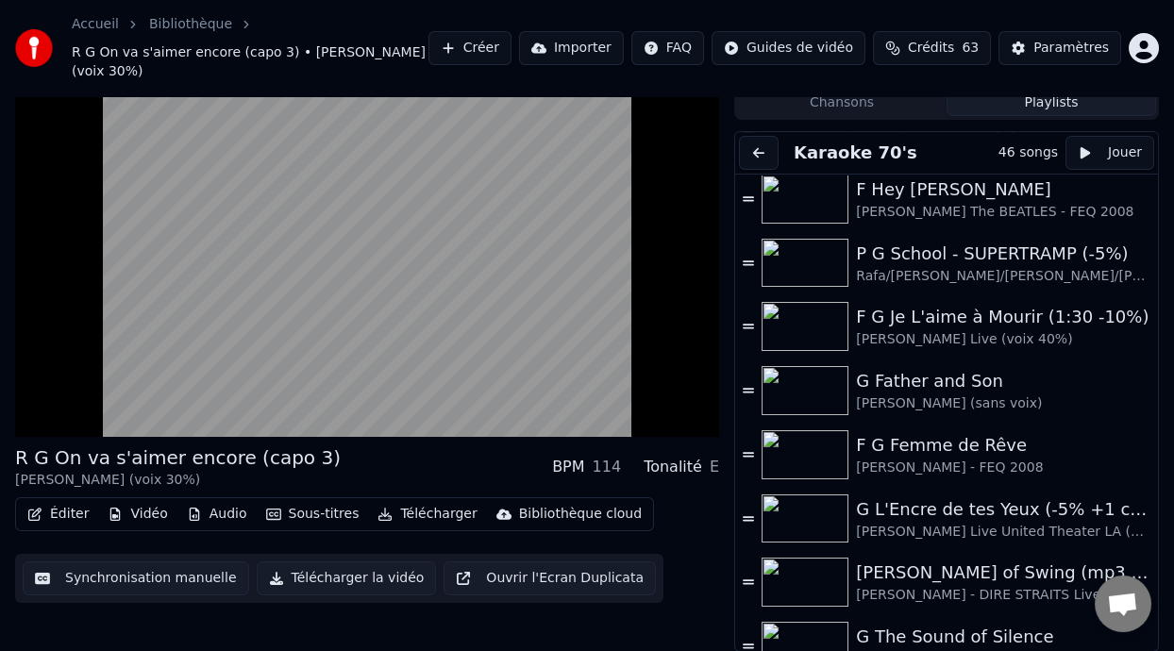
scroll to position [1546, 0]
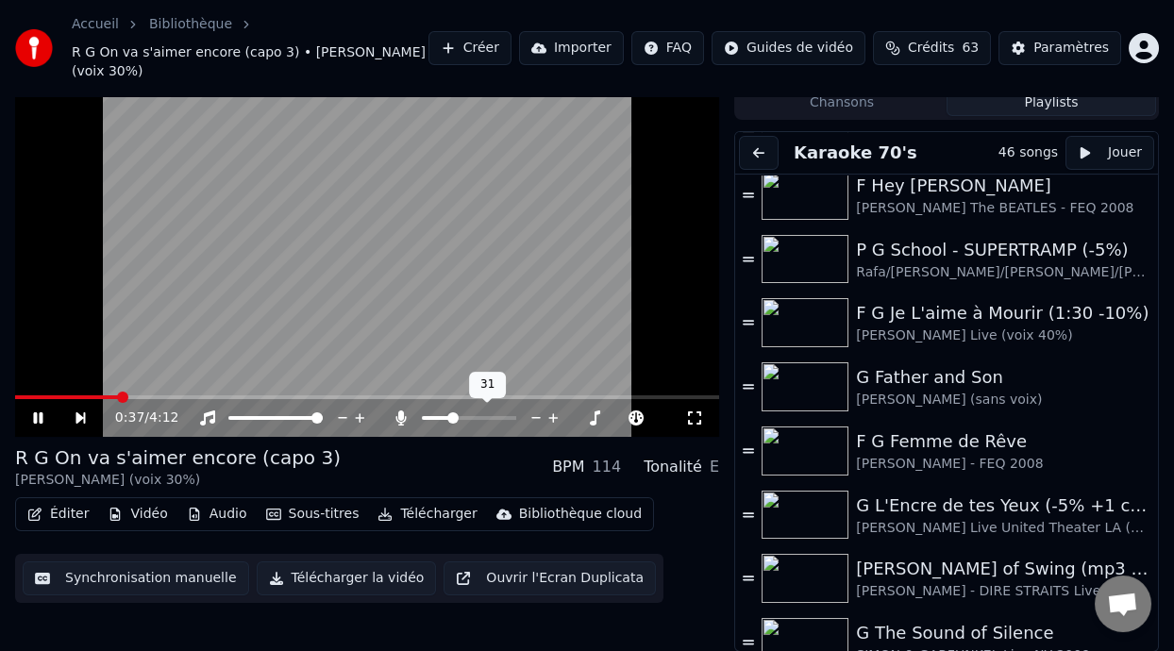
click at [451, 416] on span at bounding box center [436, 418] width 29 height 4
click at [449, 415] on span at bounding box center [451, 417] width 11 height 11
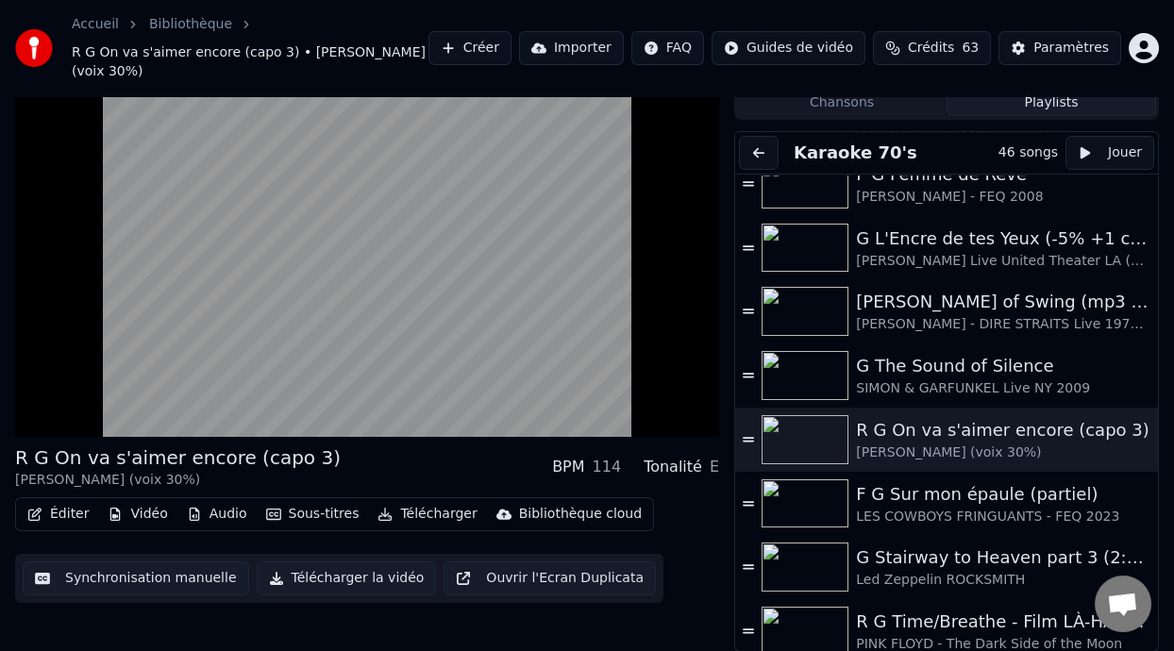
scroll to position [1868, 0]
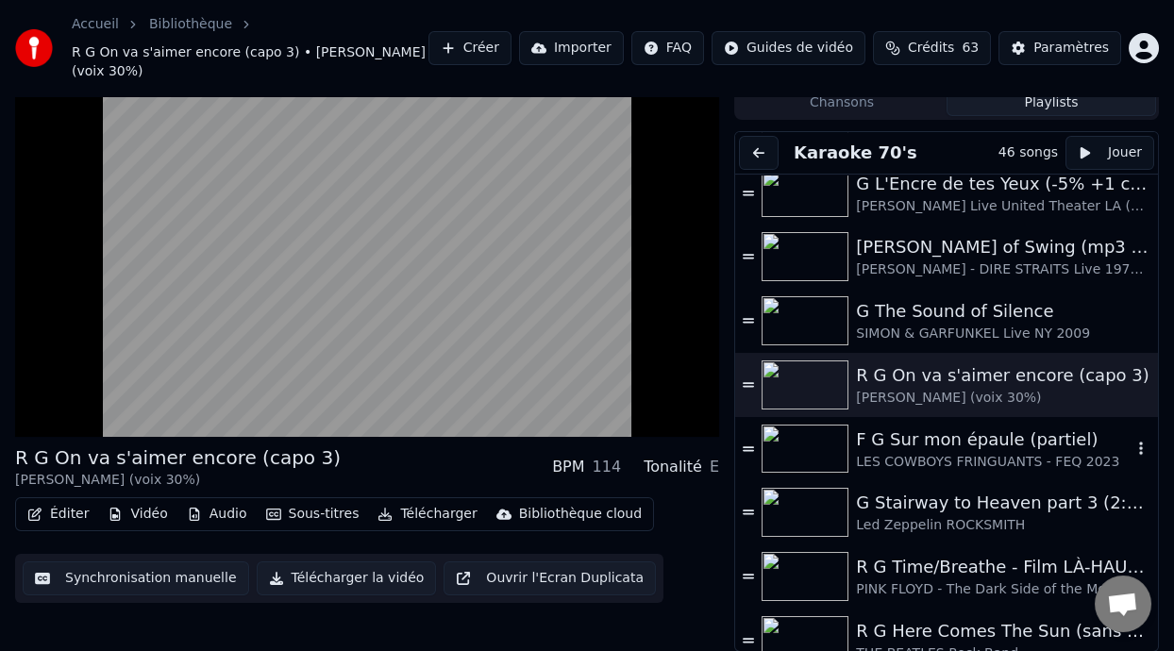
click at [916, 443] on div "F G Sur mon épaule (partiel)" at bounding box center [994, 440] width 276 height 26
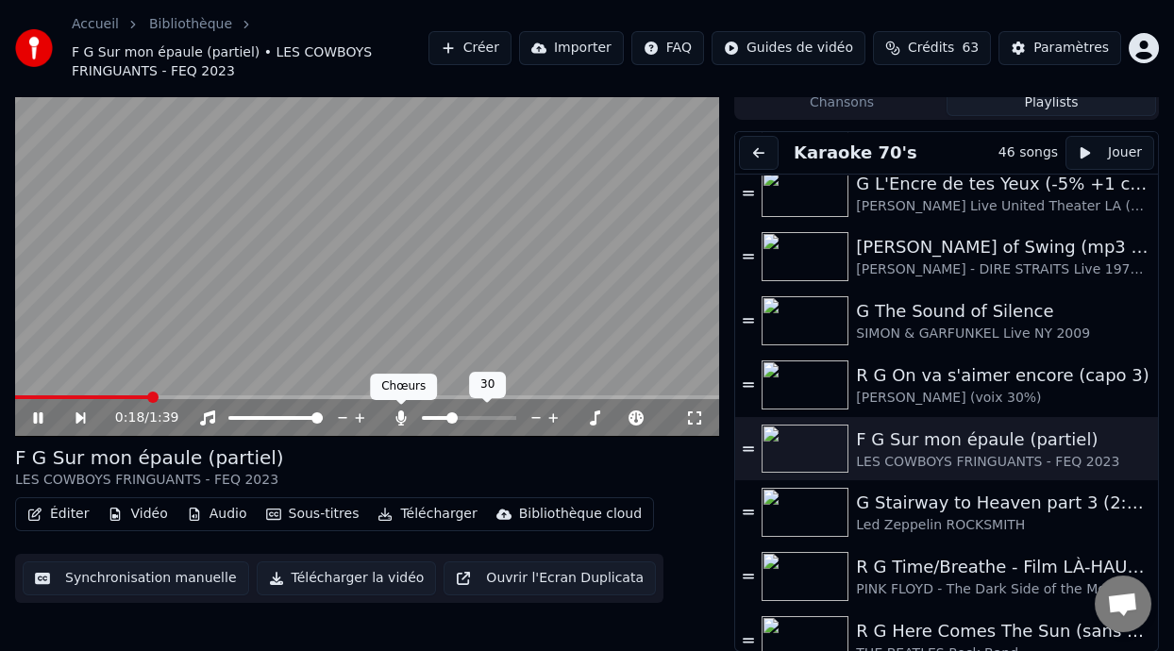
click at [398, 417] on icon at bounding box center [400, 418] width 10 height 15
click at [398, 417] on icon at bounding box center [401, 418] width 19 height 15
click at [693, 414] on icon at bounding box center [694, 418] width 19 height 15
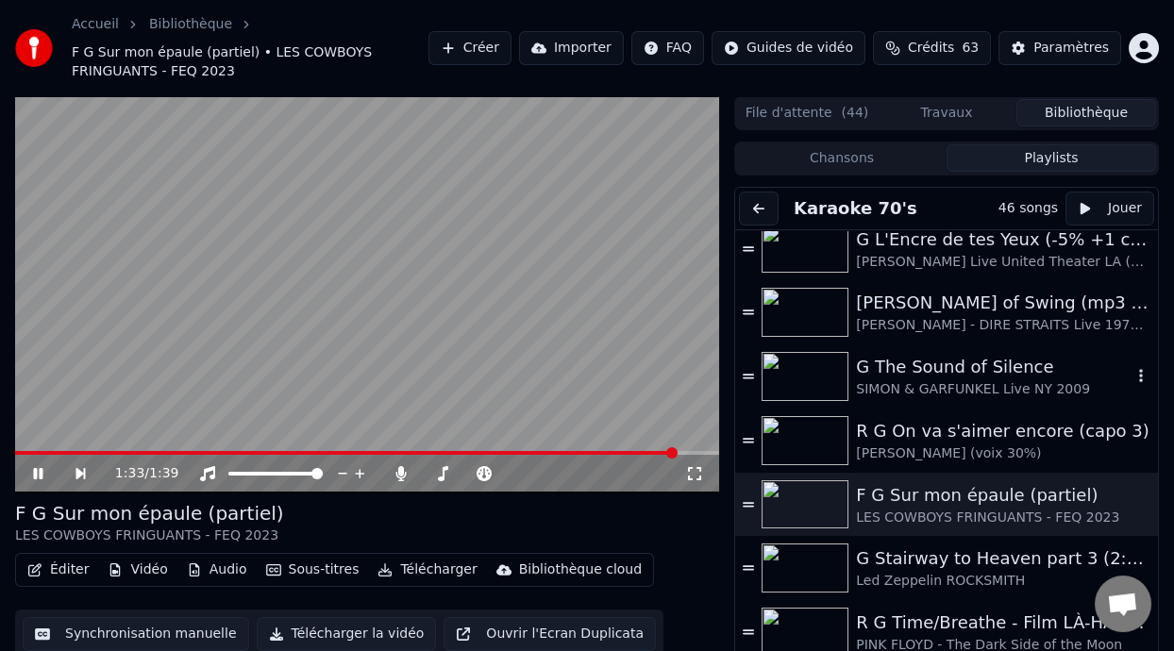
click at [972, 371] on div "G The Sound of Silence" at bounding box center [994, 367] width 276 height 26
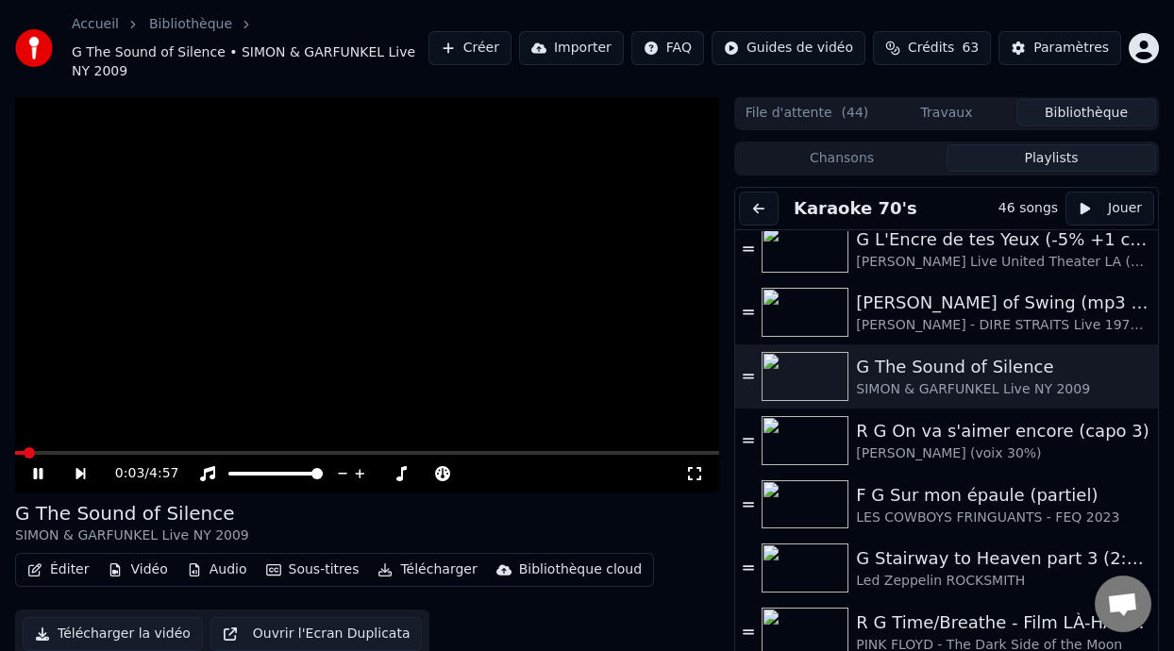
click at [694, 471] on icon at bounding box center [694, 473] width 19 height 15
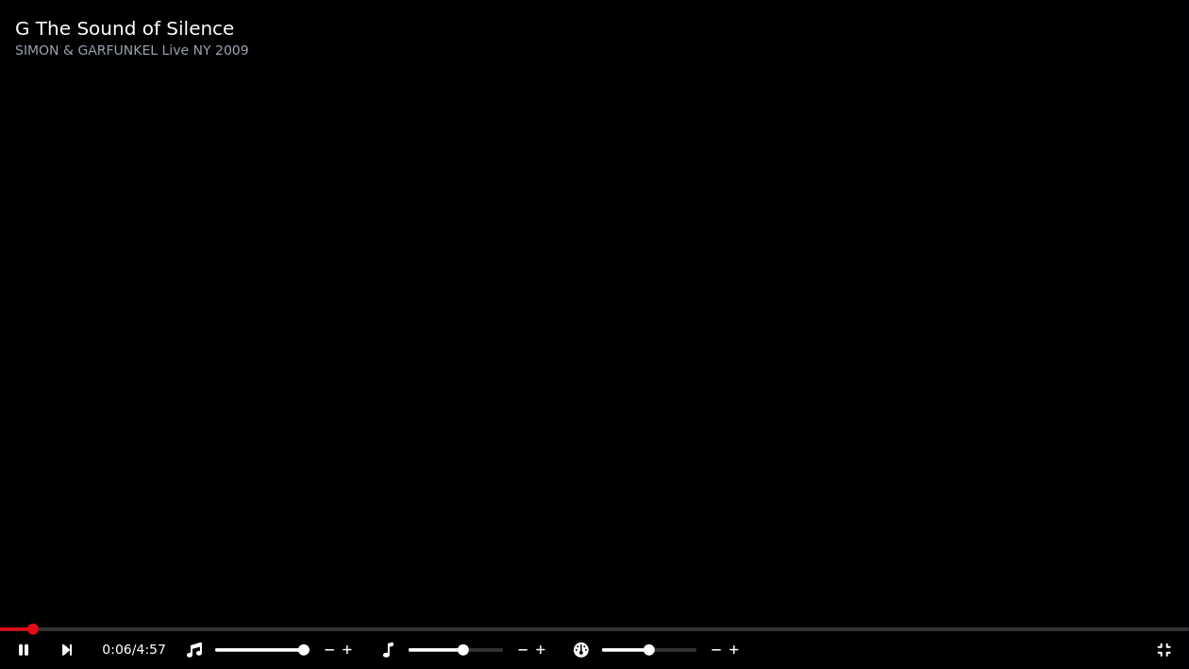
click at [386, 650] on icon at bounding box center [387, 650] width 19 height 15
click at [388, 645] on icon at bounding box center [387, 650] width 19 height 15
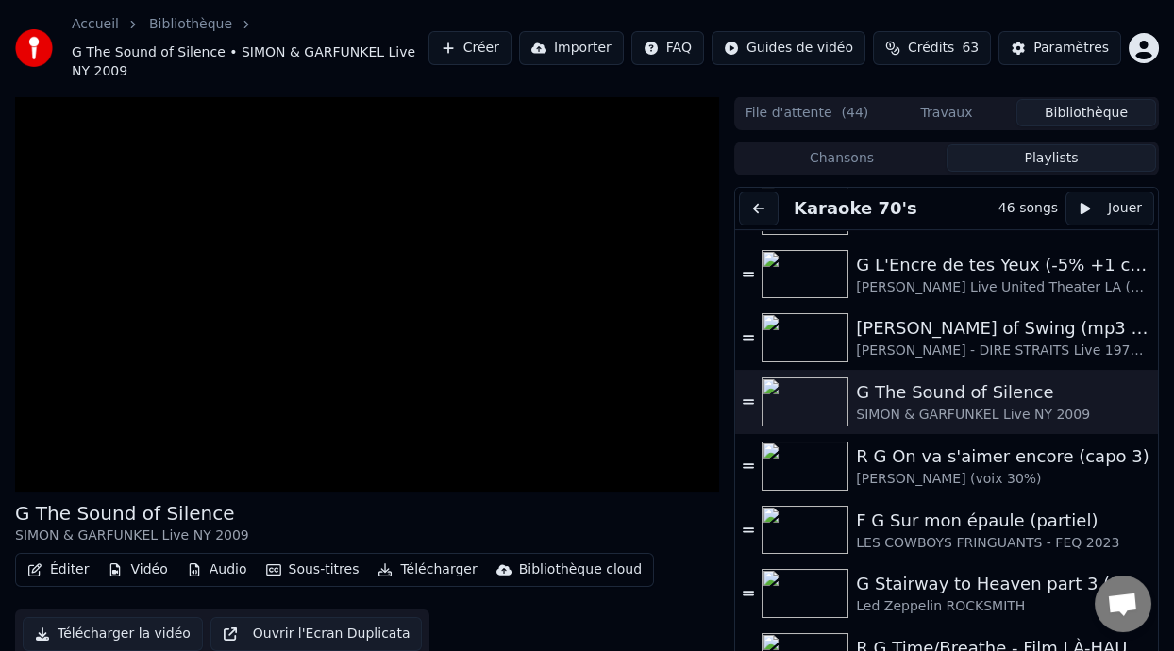
scroll to position [1839, 0]
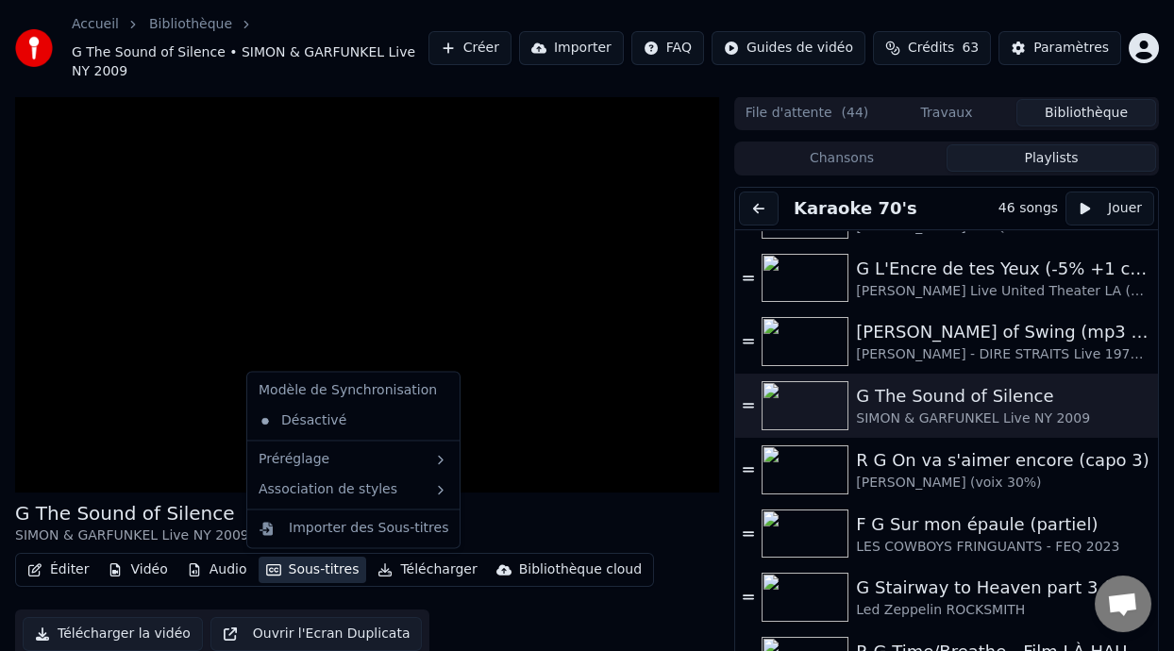
click at [315, 573] on button "Sous-titres" at bounding box center [313, 570] width 109 height 26
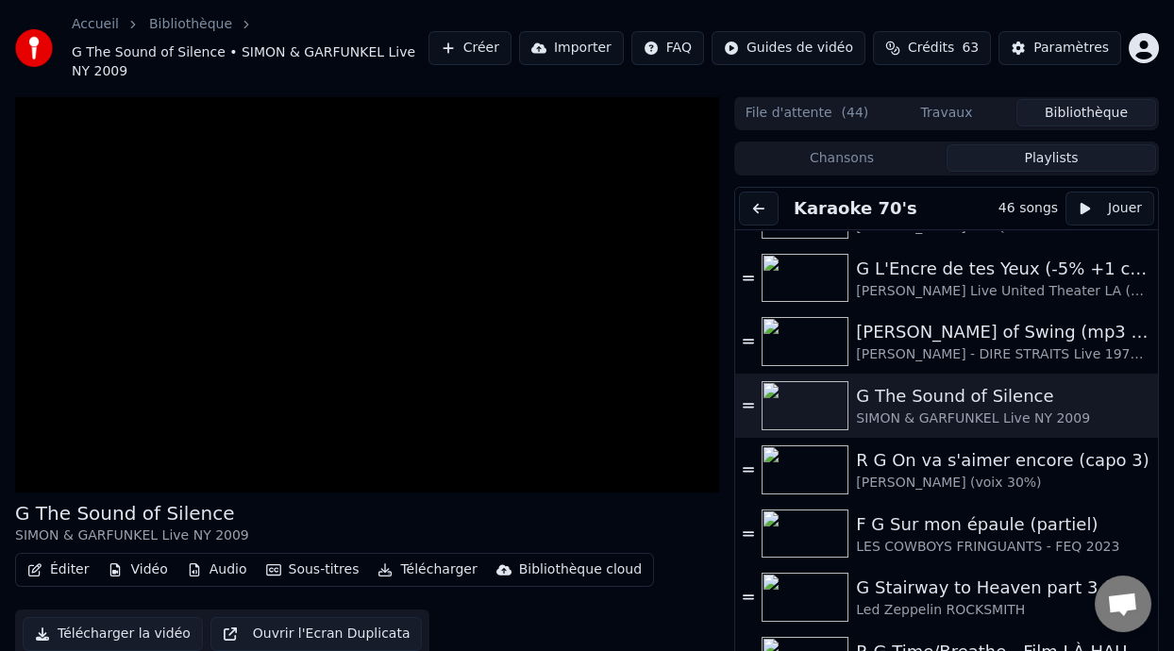
click at [527, 638] on div "Éditer Vidéo Audio Sous-titres Télécharger Bibliothèque cloud Télécharger la vi…" at bounding box center [367, 606] width 704 height 106
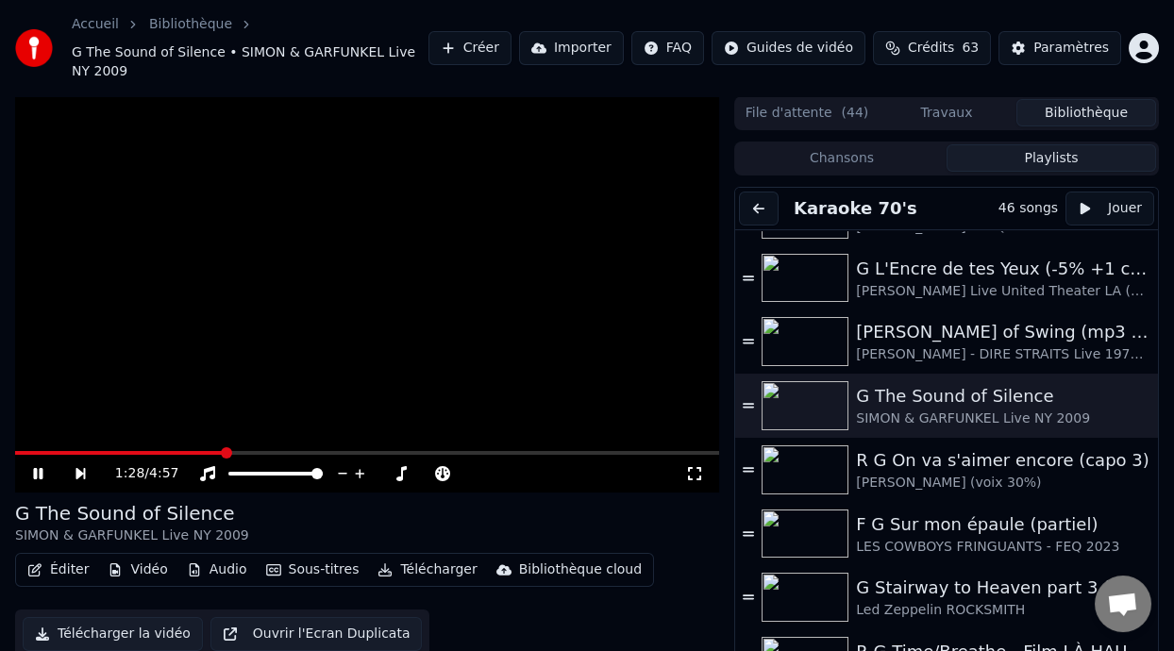
click at [36, 471] on icon at bounding box center [37, 473] width 9 height 11
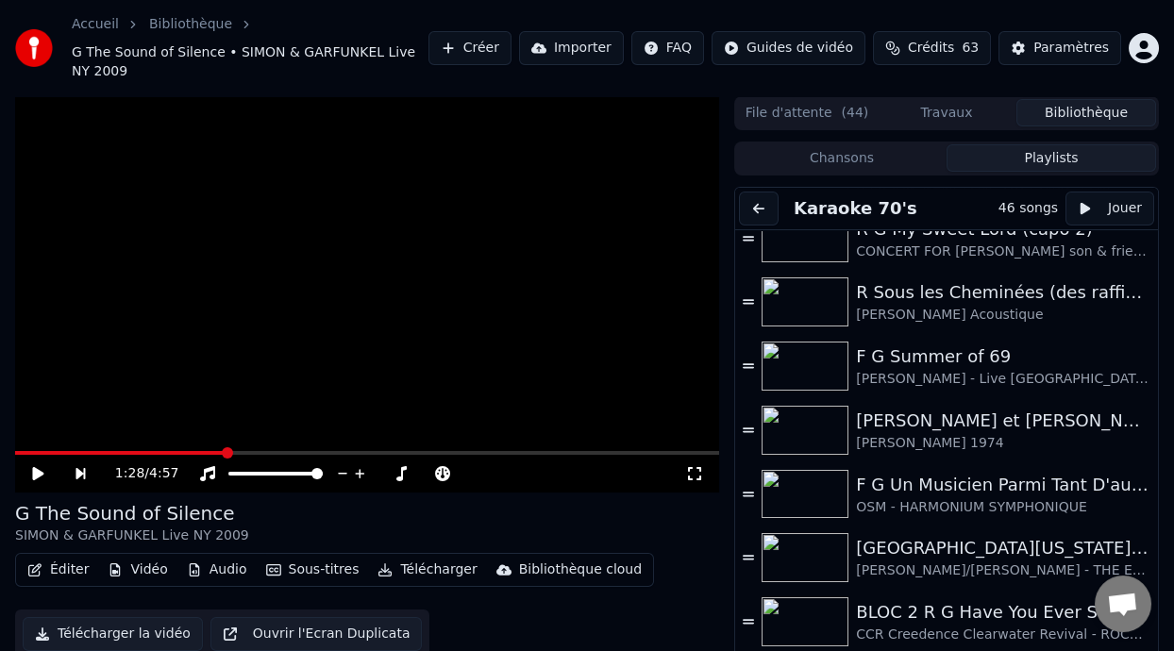
scroll to position [495, 0]
